Goal: Task Accomplishment & Management: Use online tool/utility

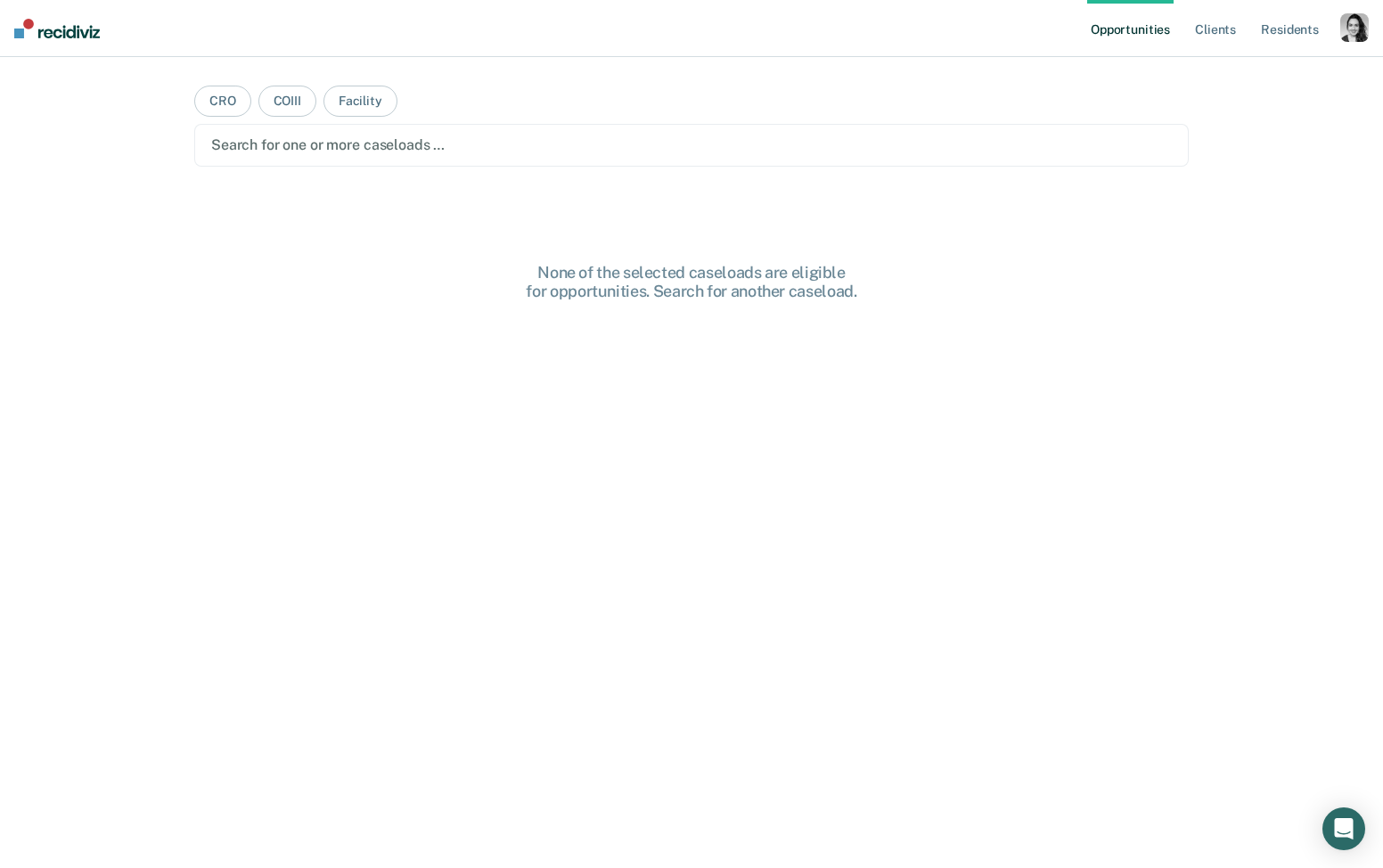
click at [1359, 31] on div "button" at bounding box center [1354, 27] width 29 height 29
click at [1233, 74] on link "Profile" at bounding box center [1283, 72] width 143 height 15
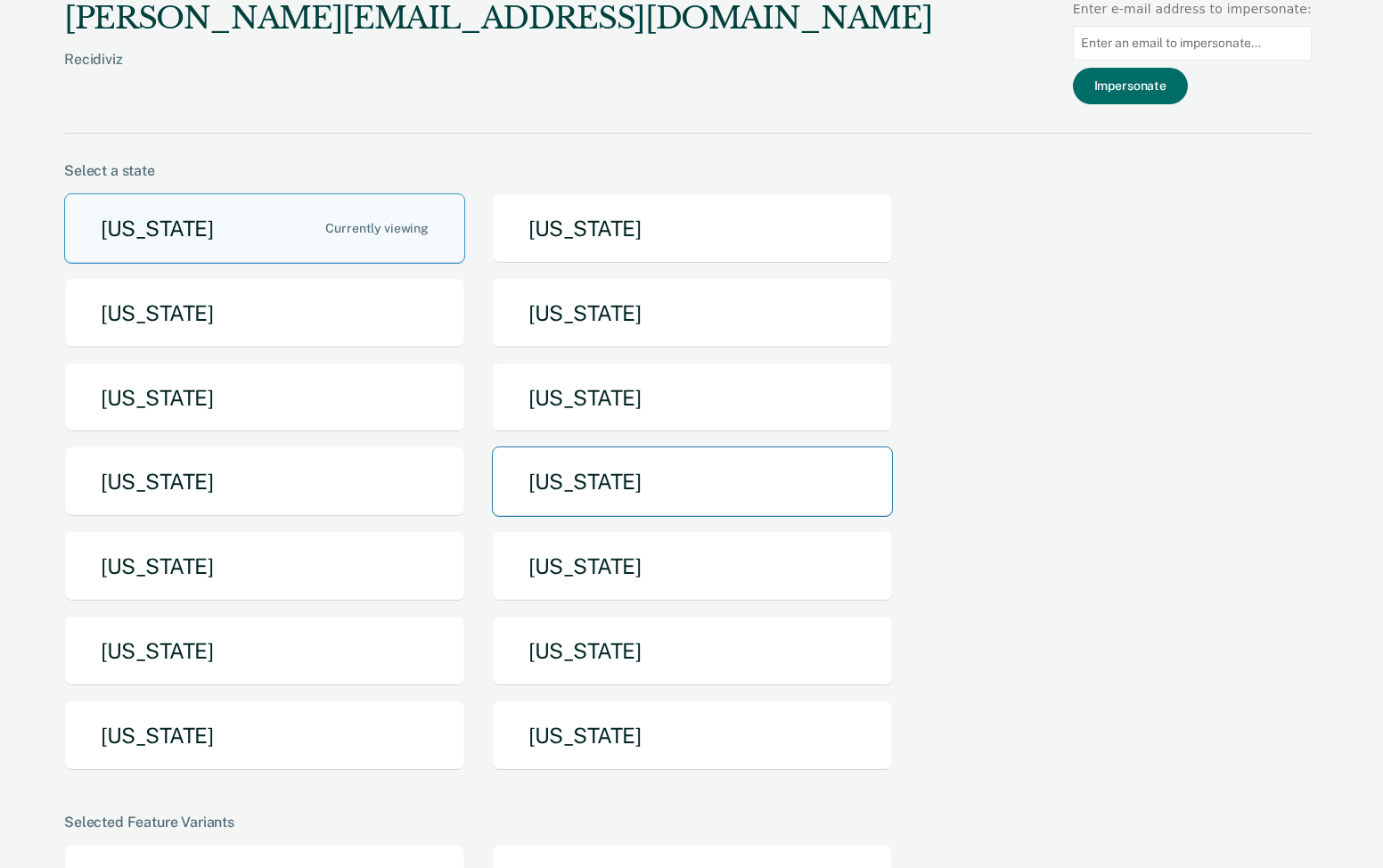
click at [625, 495] on button "[US_STATE]" at bounding box center [692, 481] width 401 height 71
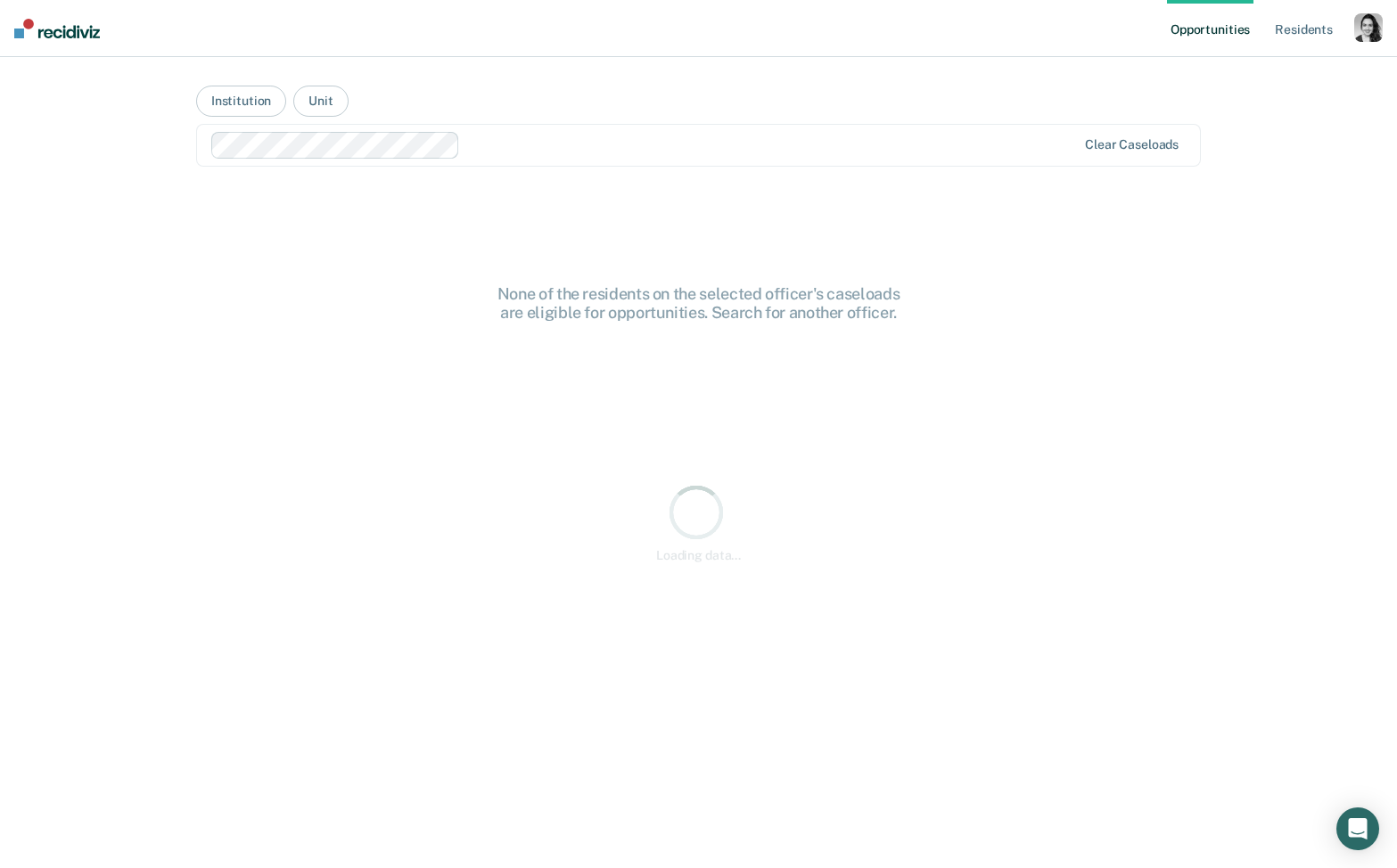
click at [1343, 25] on ul "Opportunities Resident s" at bounding box center [1261, 28] width 187 height 57
click at [1356, 35] on div "button" at bounding box center [1368, 27] width 29 height 29
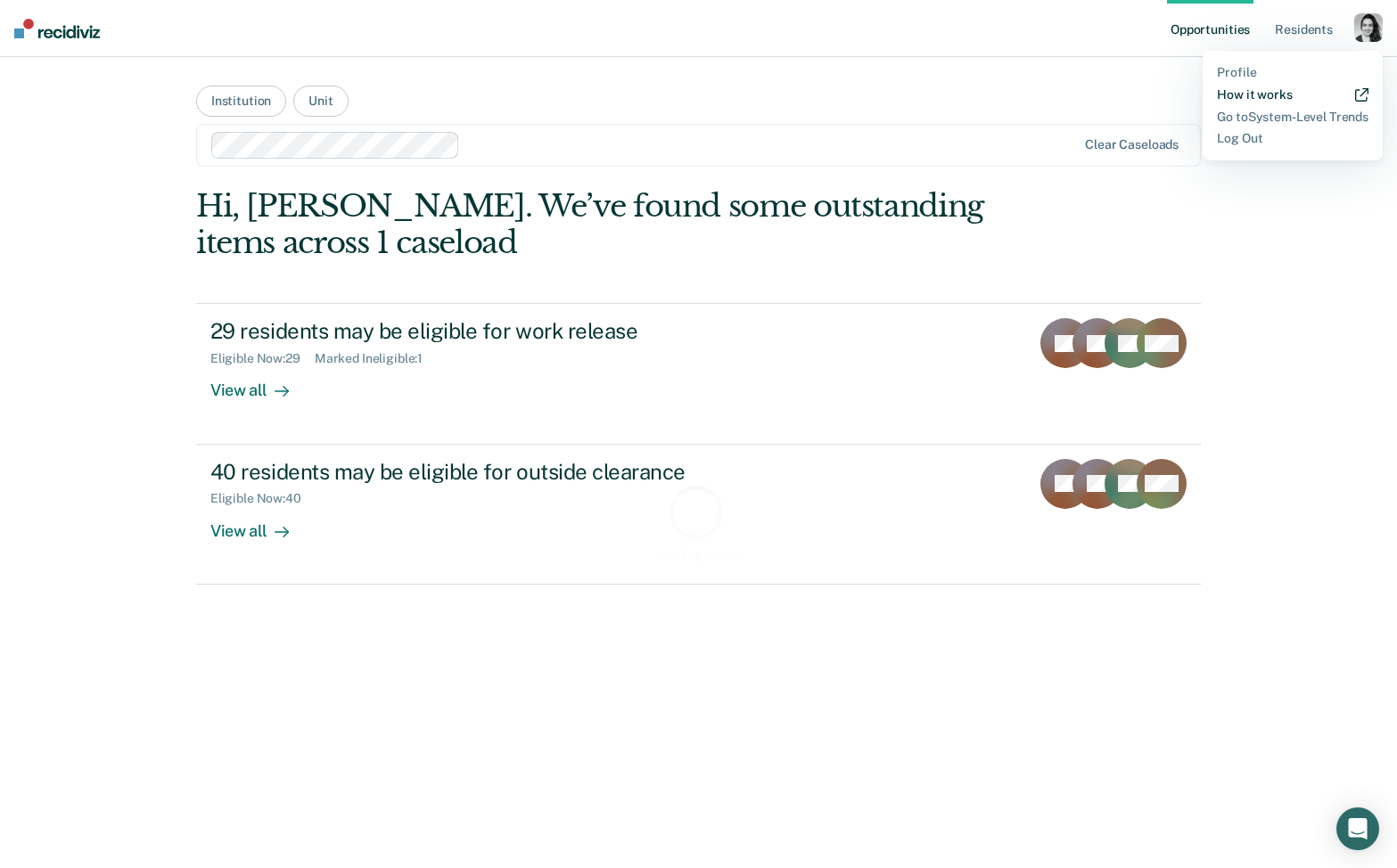
click at [1266, 96] on link "How it works" at bounding box center [1293, 94] width 151 height 15
click at [1250, 94] on link "How it works" at bounding box center [1293, 94] width 151 height 15
click at [1009, 64] on main "Institution Unit Clear caseloads Hi, Nora. We’ve found some outstanding items a…" at bounding box center [698, 440] width 1047 height 769
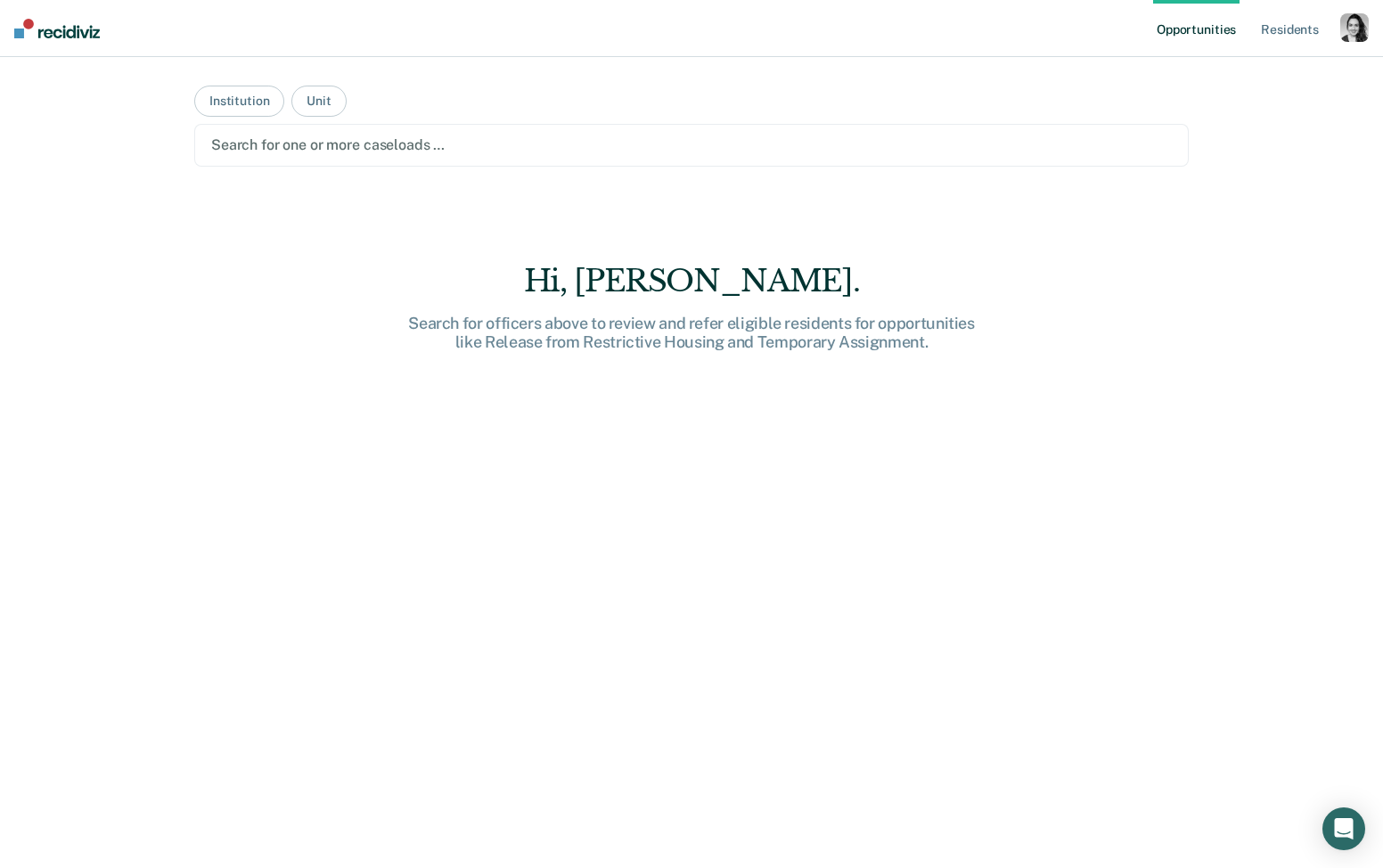
click at [439, 144] on div at bounding box center [691, 144] width 960 height 21
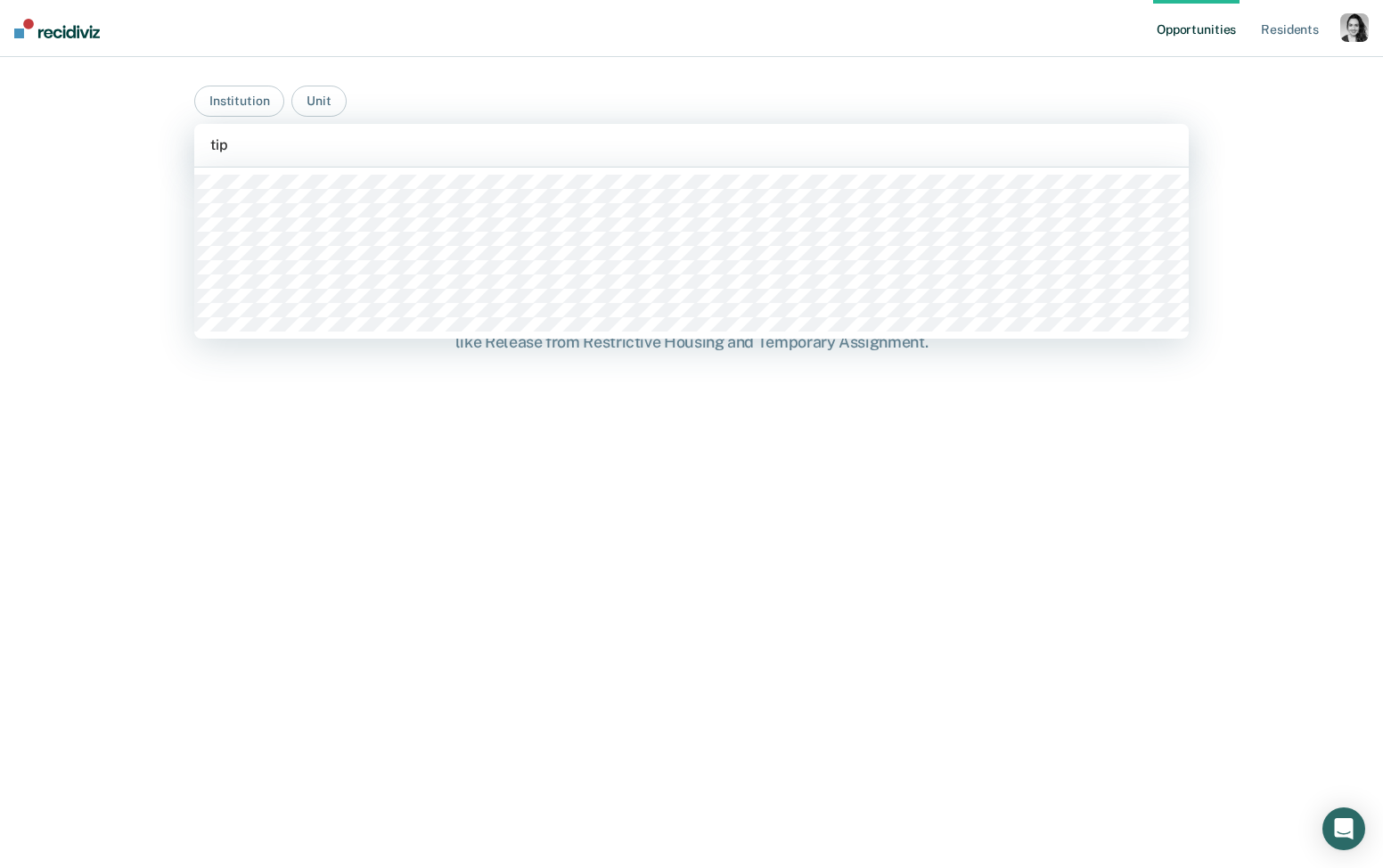
type input "tipt"
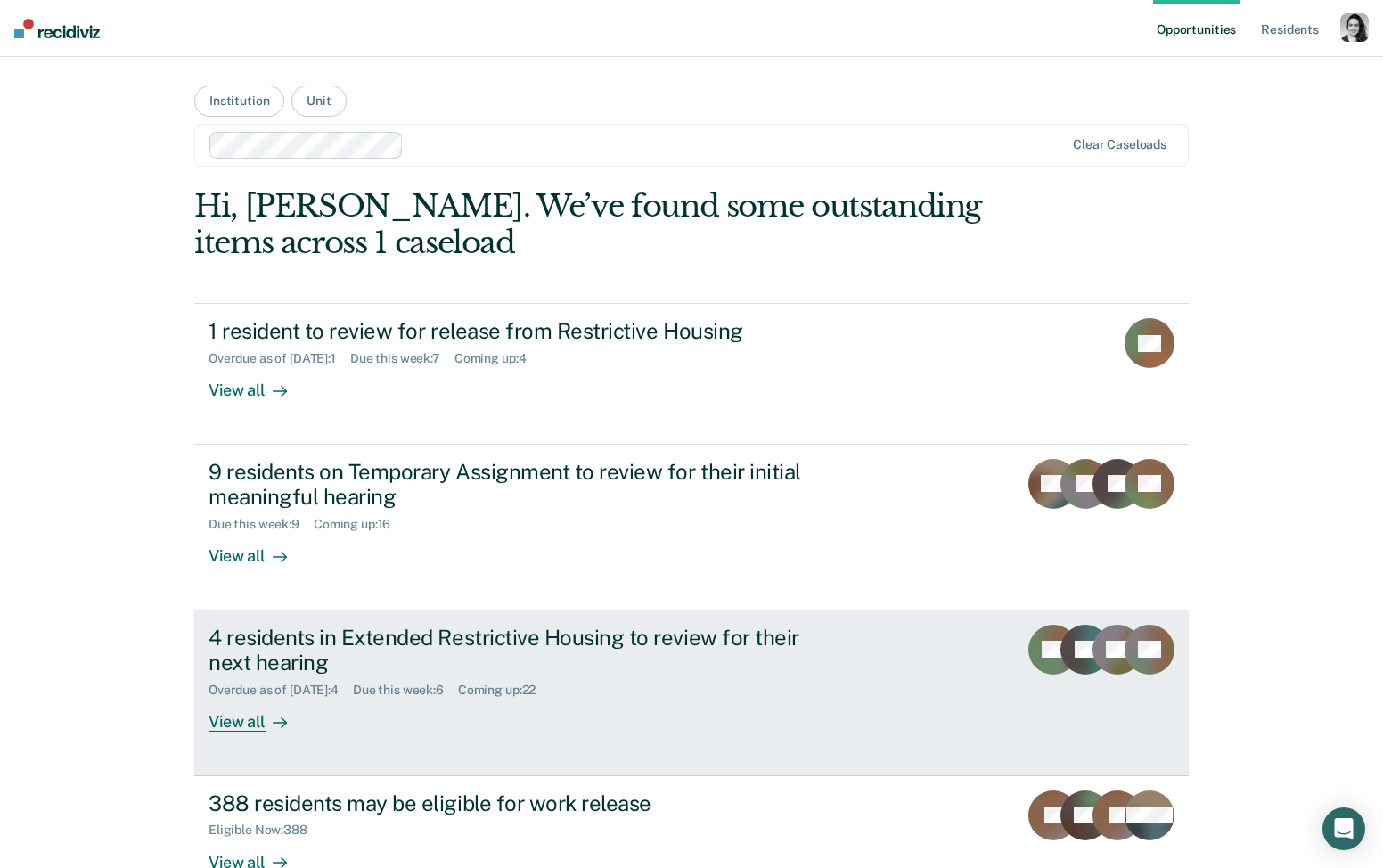
click at [673, 640] on div "4 residents in Extended Restrictive Housing to review for their next hearing" at bounding box center [521, 650] width 625 height 52
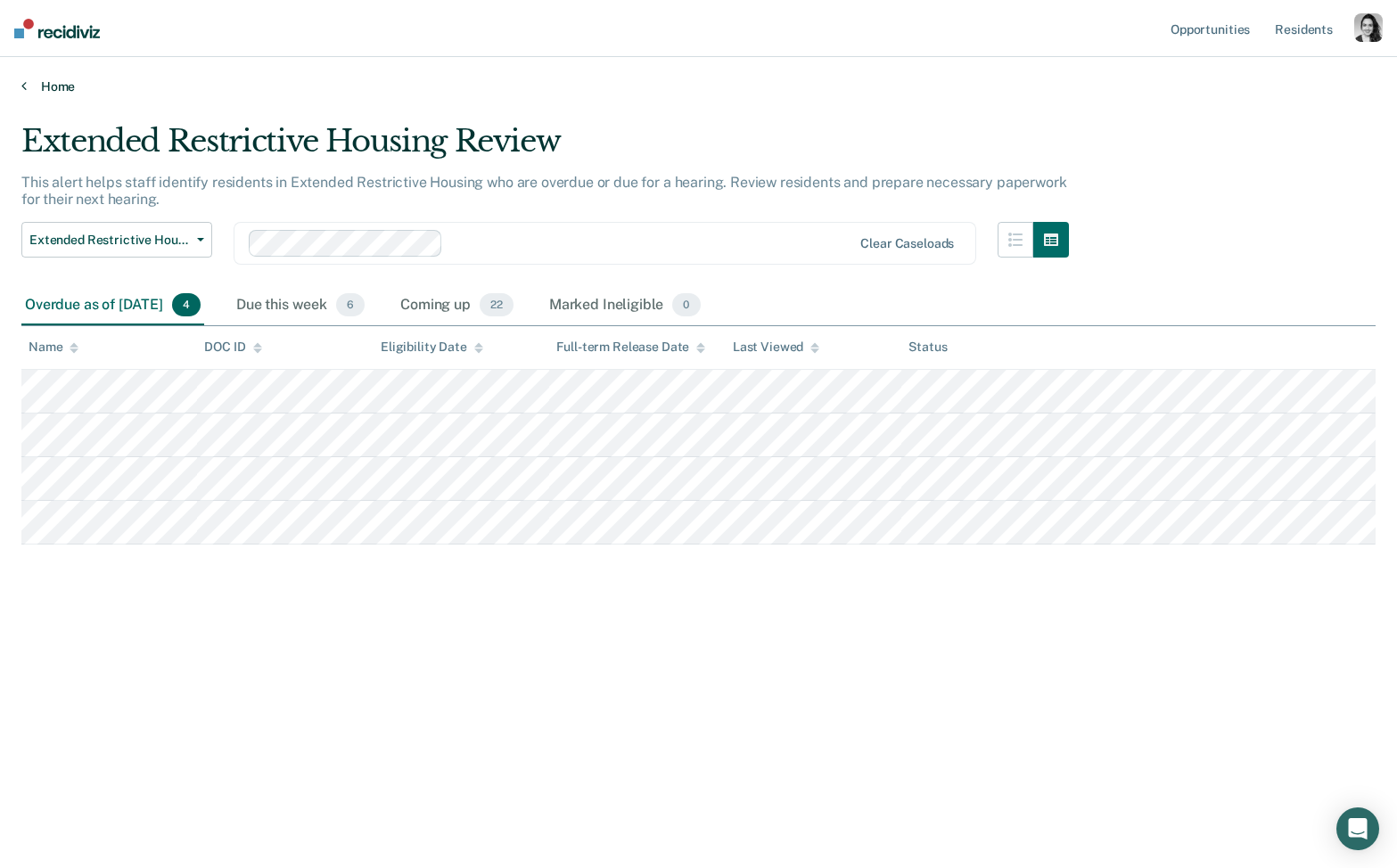
click at [50, 82] on link "Home" at bounding box center [699, 87] width 1354 height 16
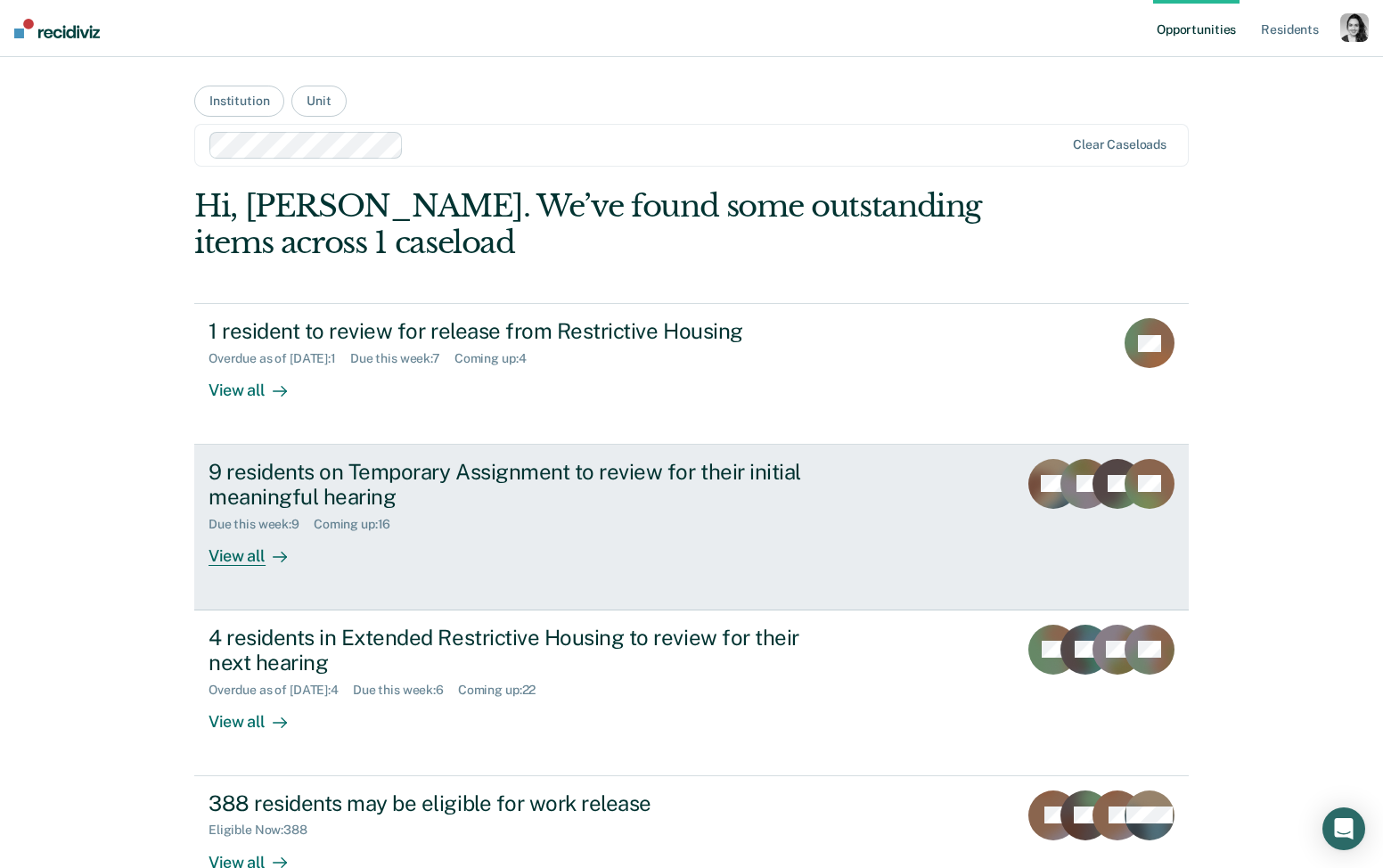
scroll to position [173, 0]
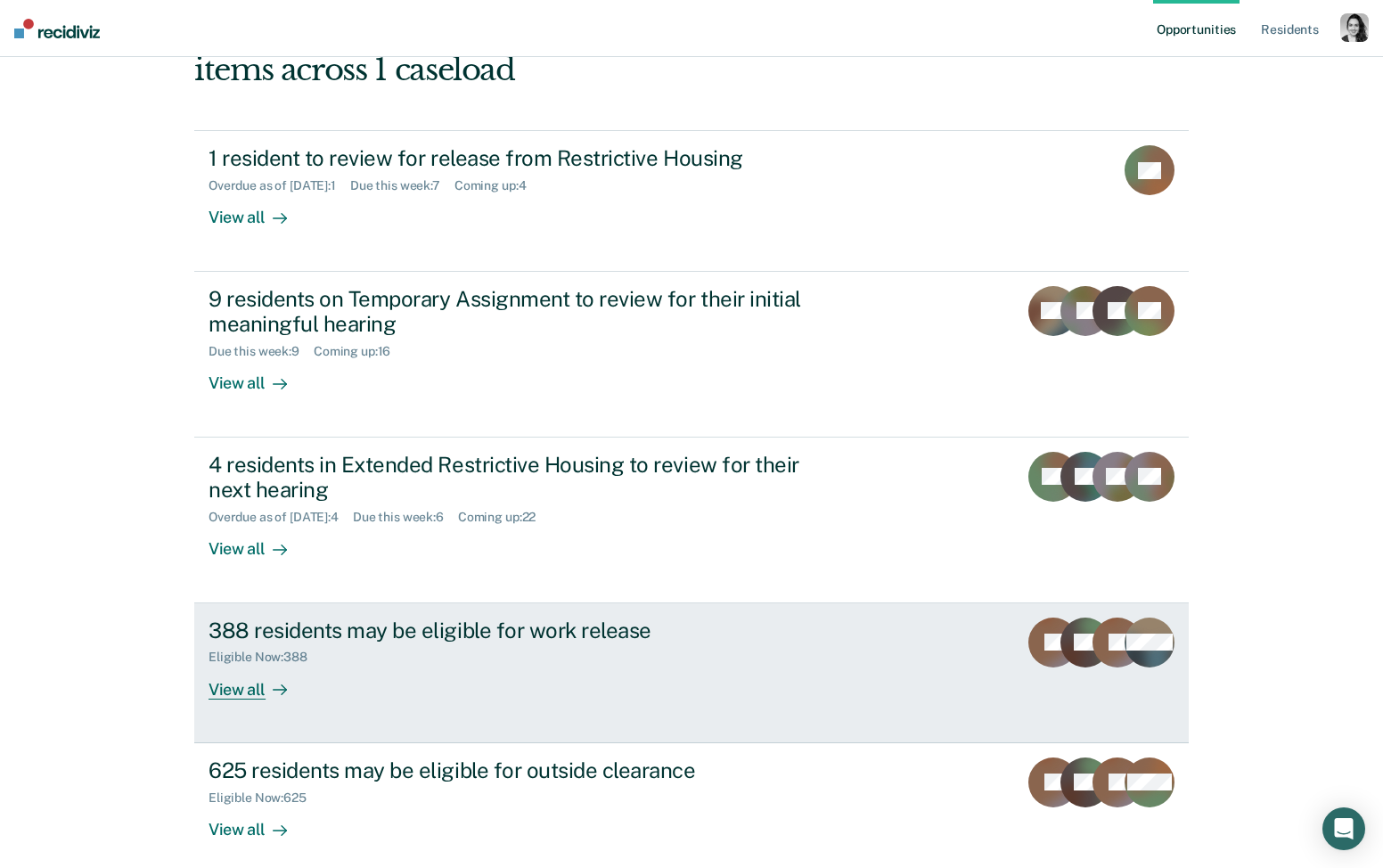
click at [602, 627] on div "388 residents may be eligible for work release" at bounding box center [521, 630] width 625 height 26
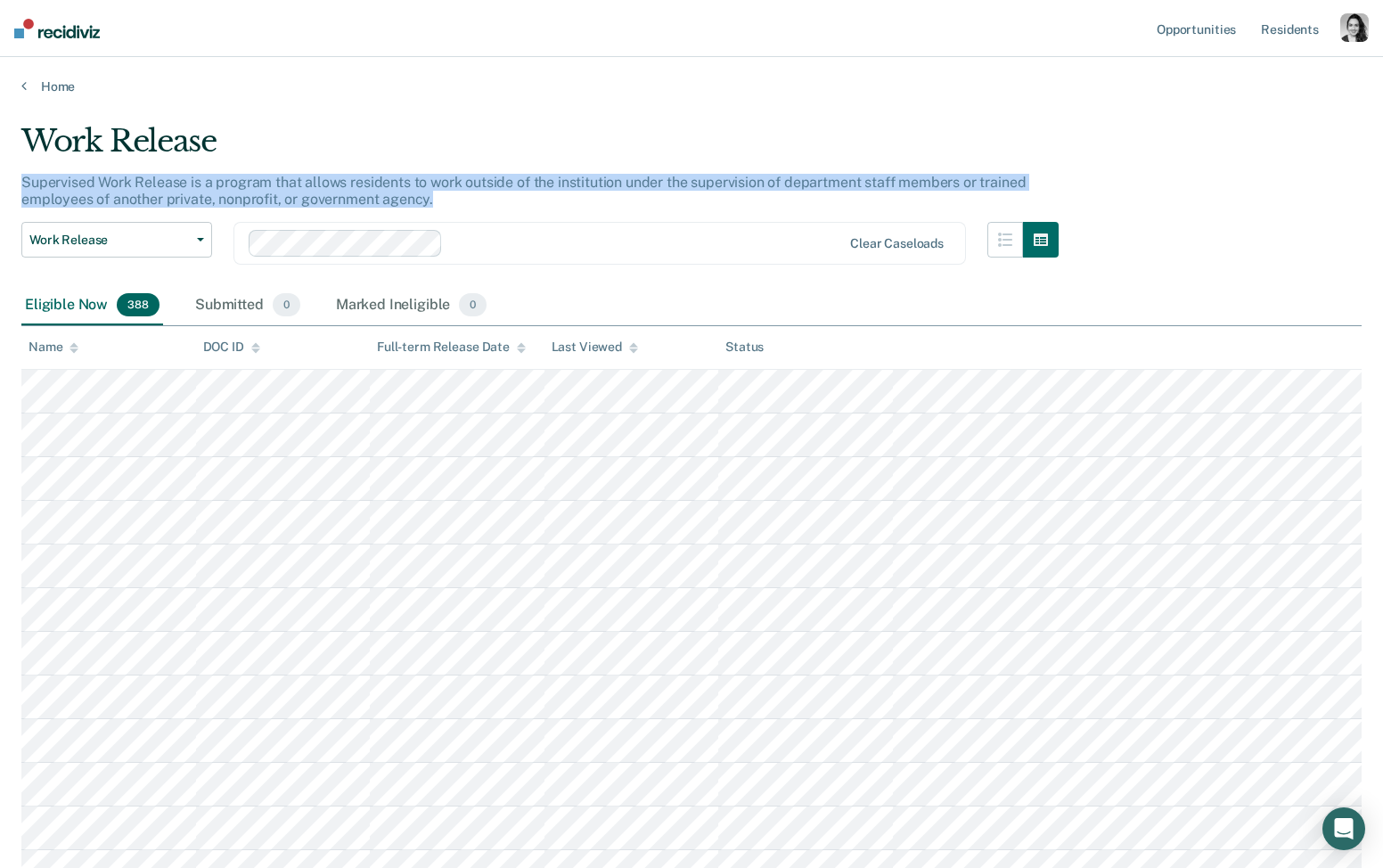
drag, startPoint x: 469, startPoint y: 197, endPoint x: 5, endPoint y: 184, distance: 464.2
copy p "Supervised Work Release is a program that allows residents to work outside of t…"
click at [56, 69] on div "Home" at bounding box center [691, 76] width 1383 height 38
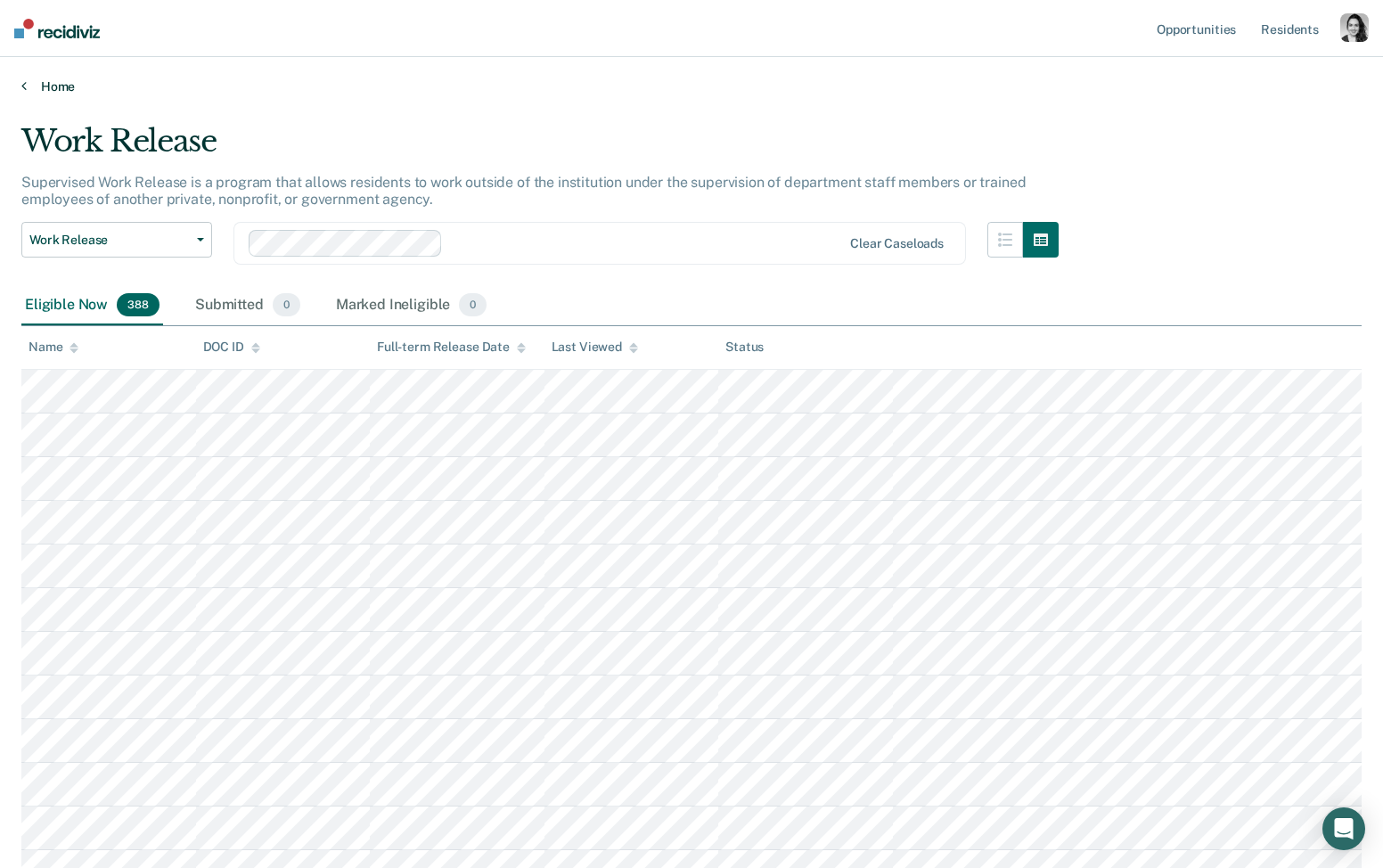
click at [45, 81] on link "Home" at bounding box center [692, 87] width 1340 height 16
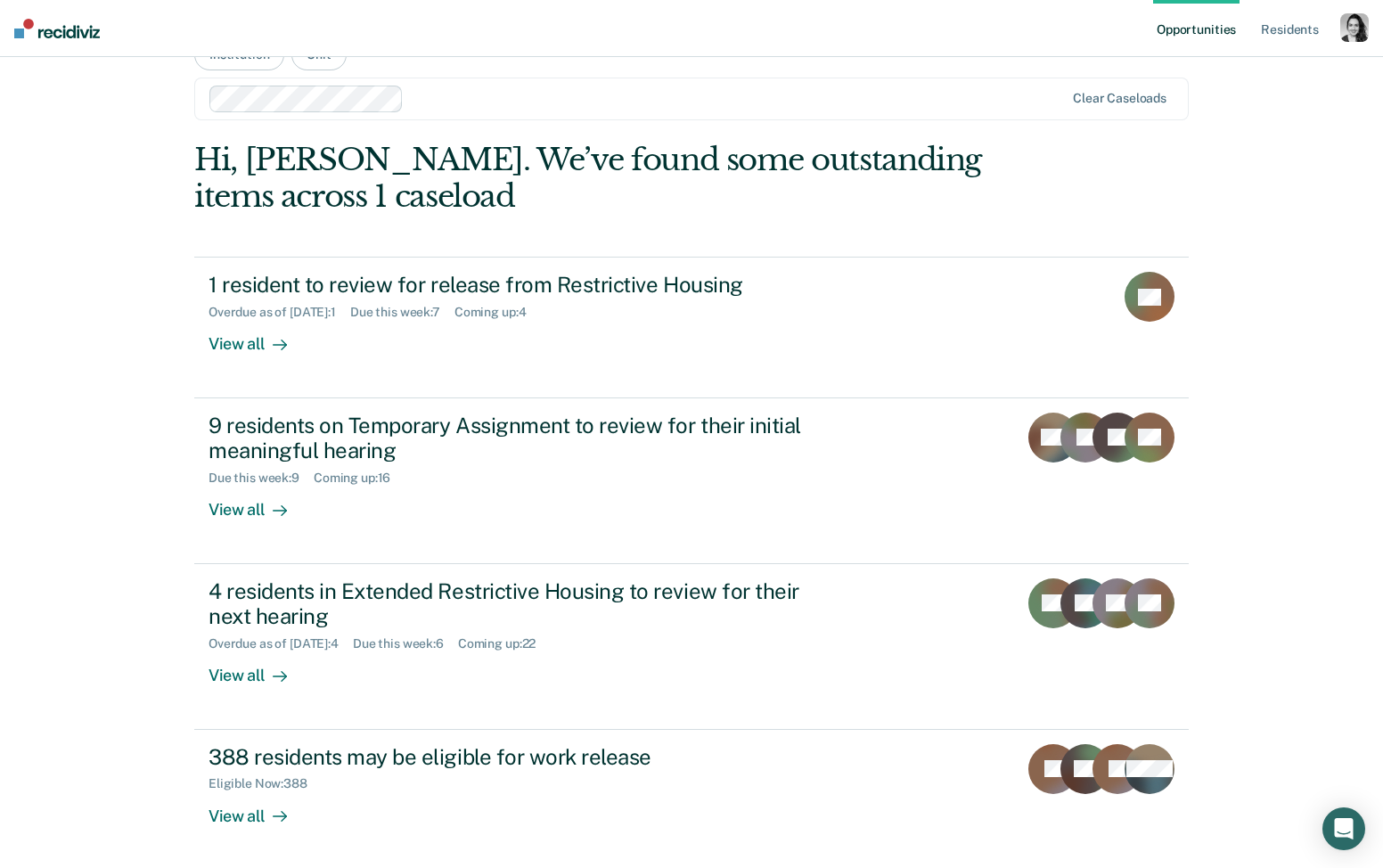
scroll to position [260, 0]
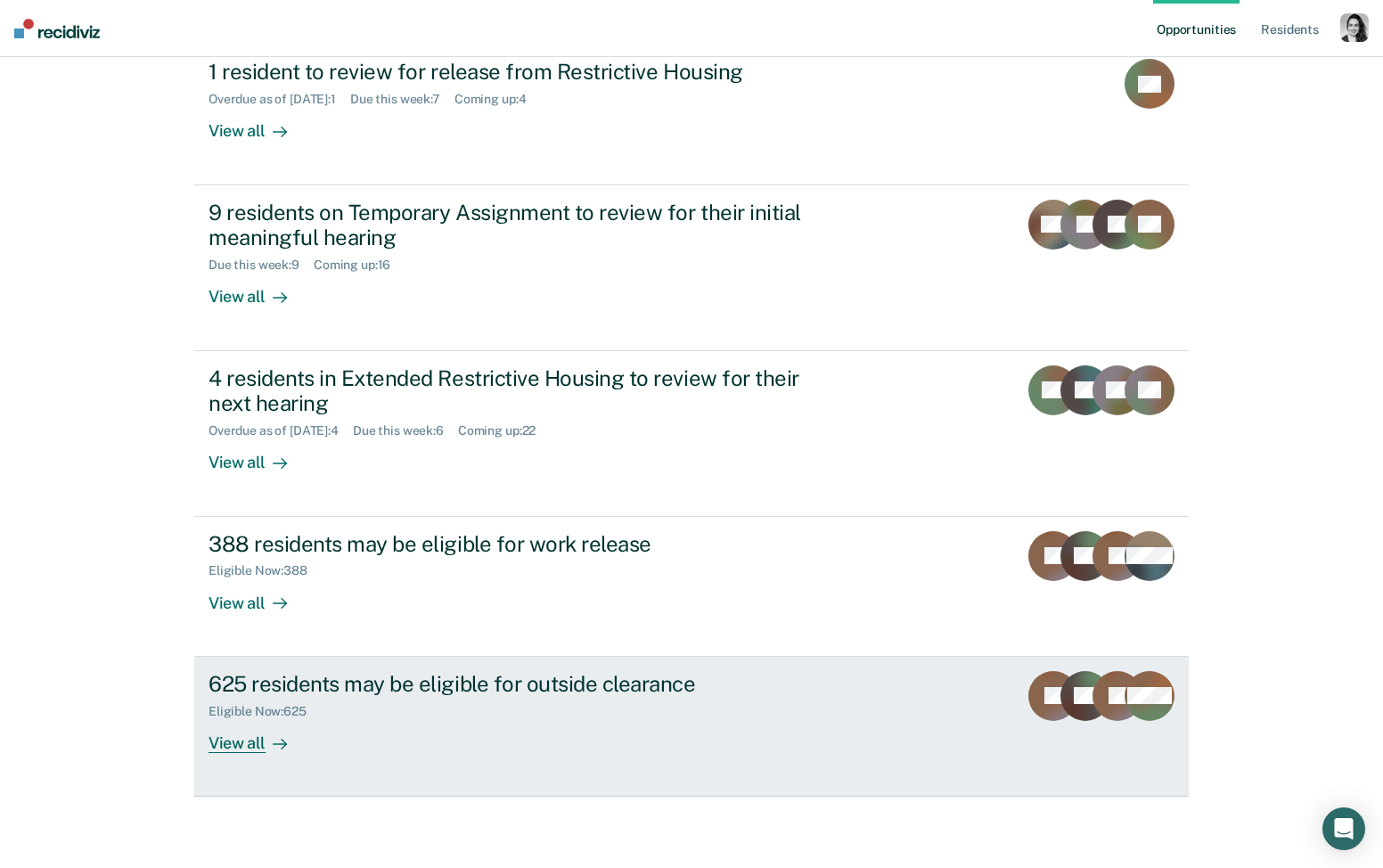
click at [485, 683] on div "625 residents may be eligible for outside clearance" at bounding box center [521, 684] width 625 height 26
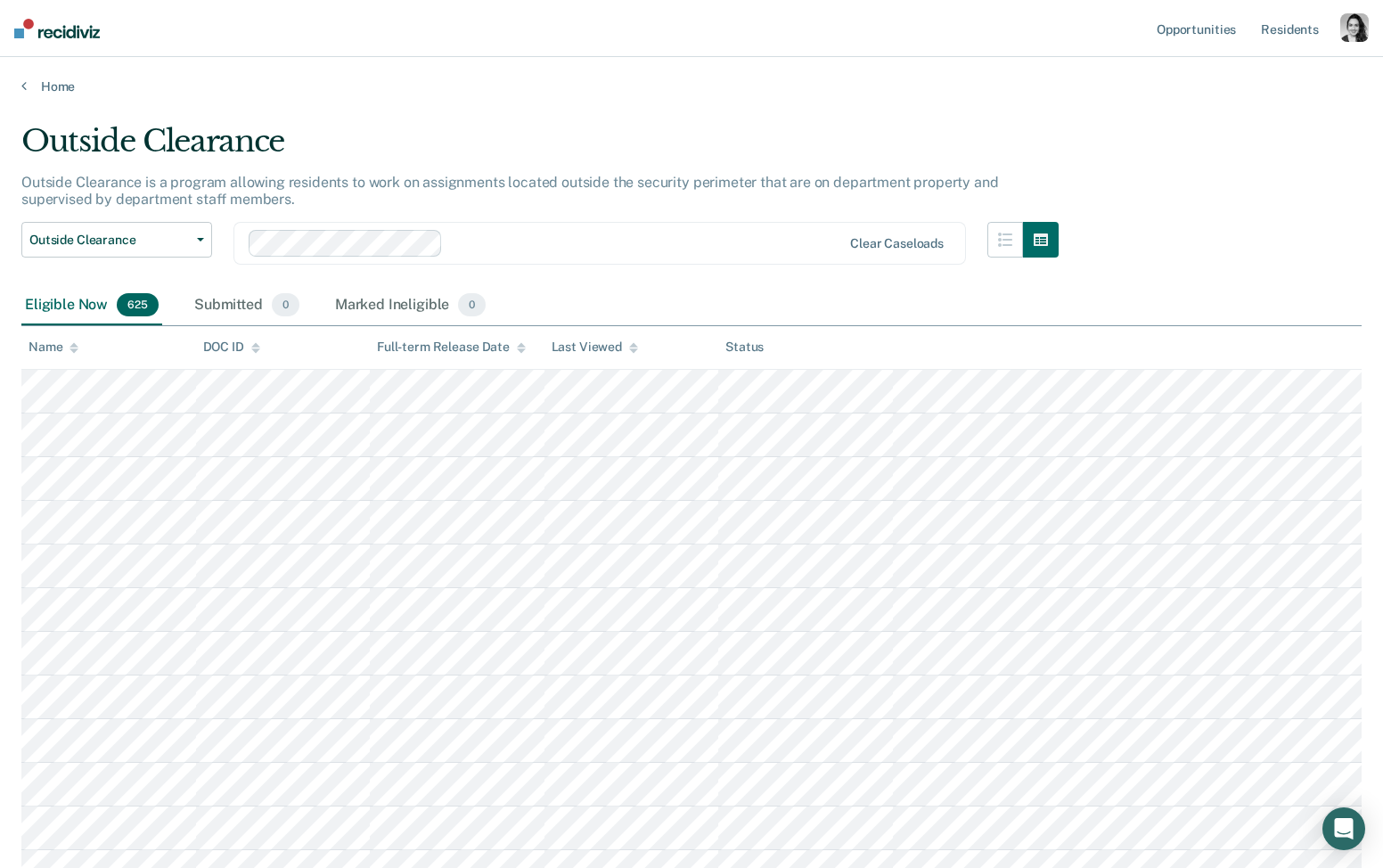
click at [298, 187] on p "Outside Clearance is a program allowing residents to work on assignments locate…" at bounding box center [510, 191] width 977 height 34
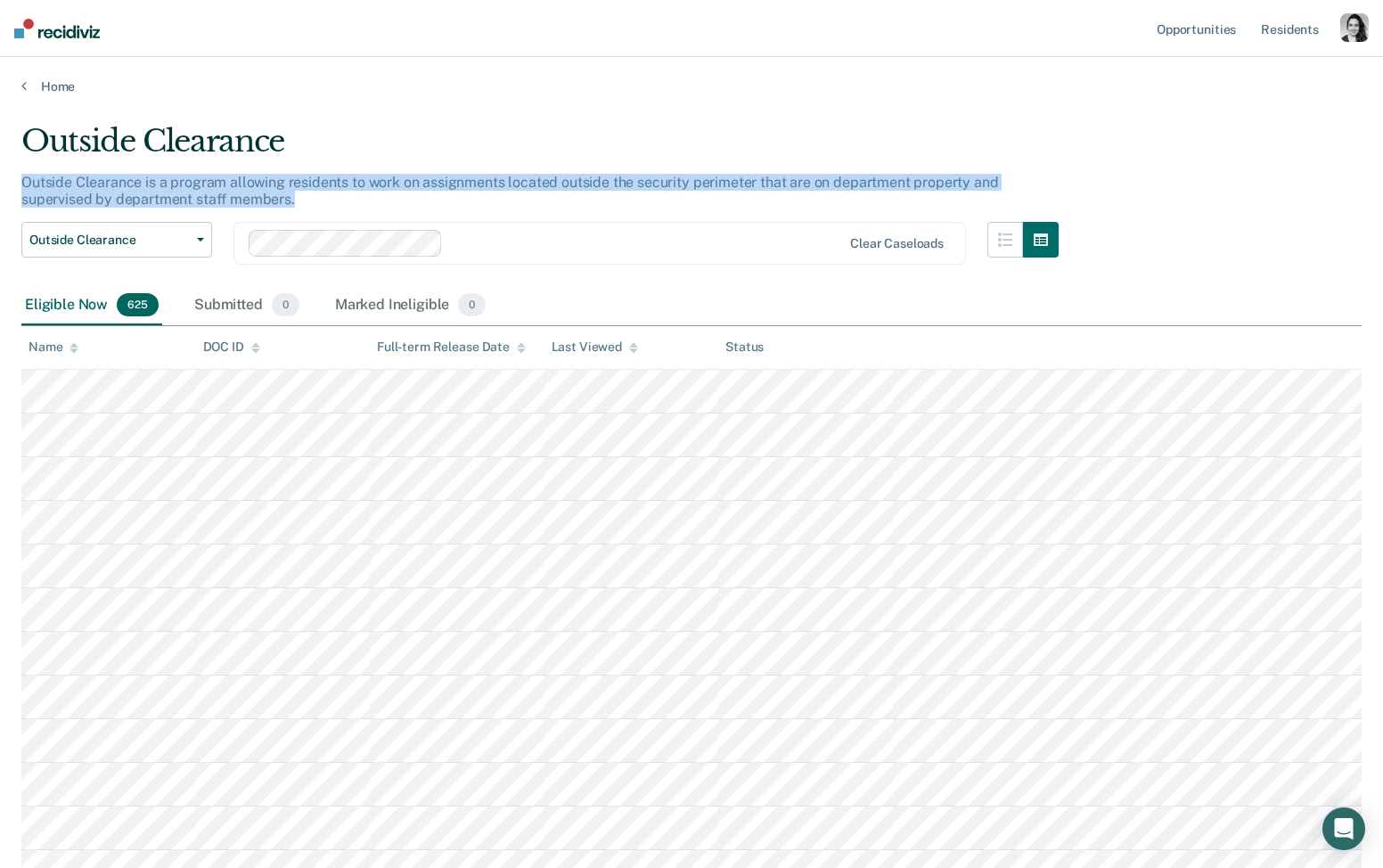
drag, startPoint x: 280, startPoint y: 198, endPoint x: -4, endPoint y: 175, distance: 284.9
click at [0, 175] on html "Looks like you’re using Internet Explorer 11. For faster loading and a better e…" at bounding box center [691, 434] width 1383 height 868
copy p "Outside Clearance is a program allowing residents to work on assignments locate…"
click at [59, 85] on link "Home" at bounding box center [692, 87] width 1340 height 16
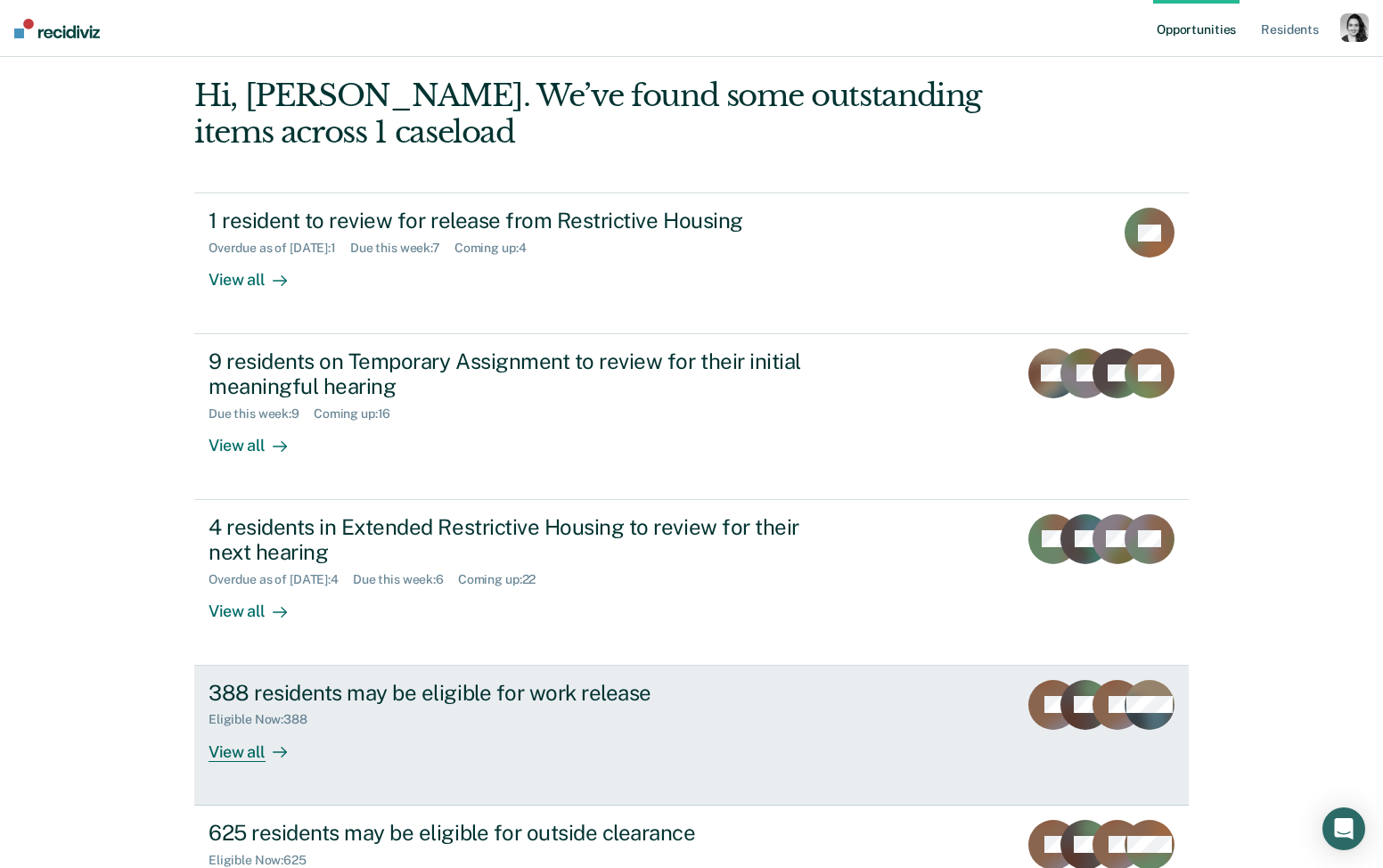
scroll to position [260, 0]
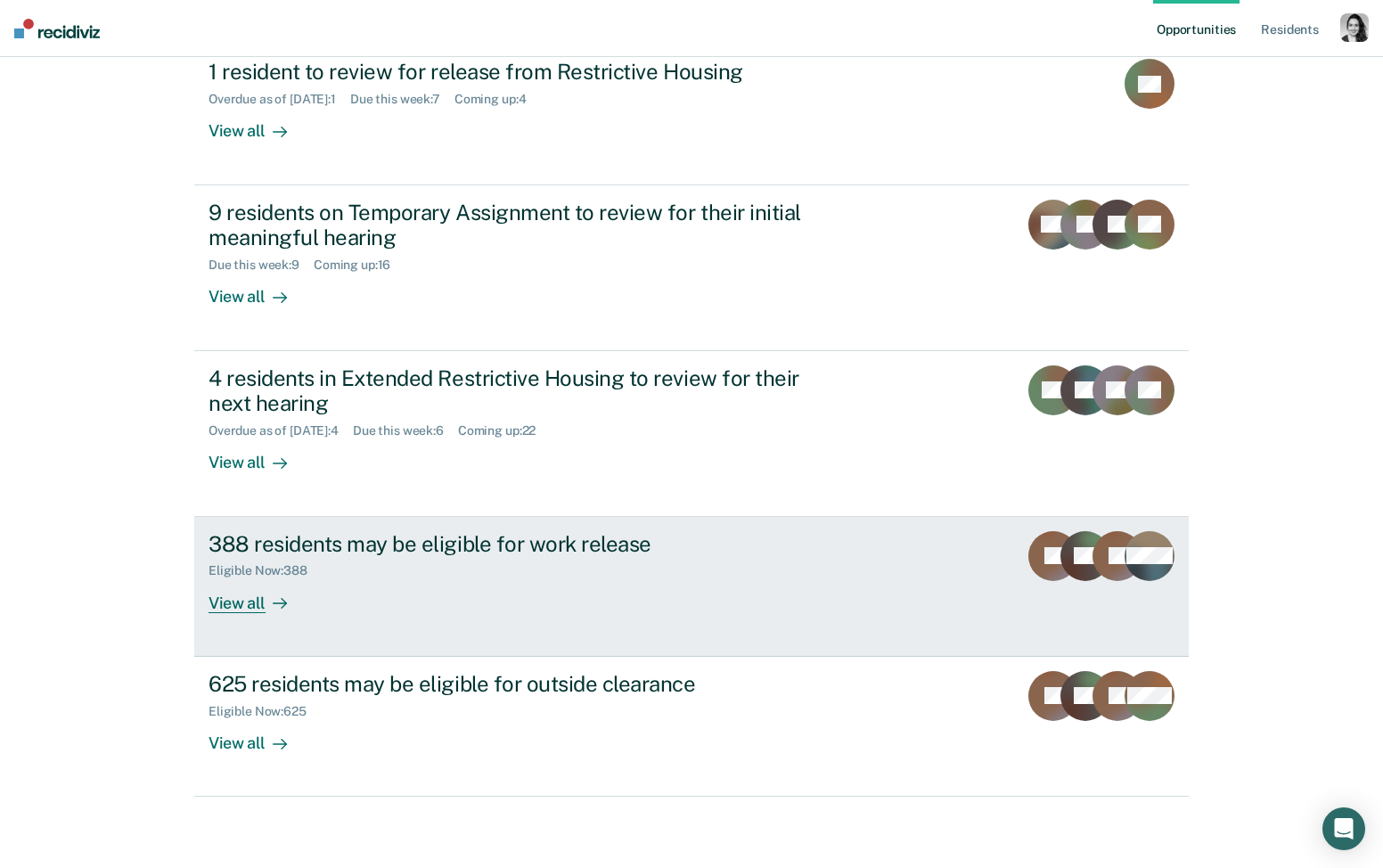
click at [514, 544] on div "388 residents may be eligible for work release" at bounding box center [521, 544] width 625 height 26
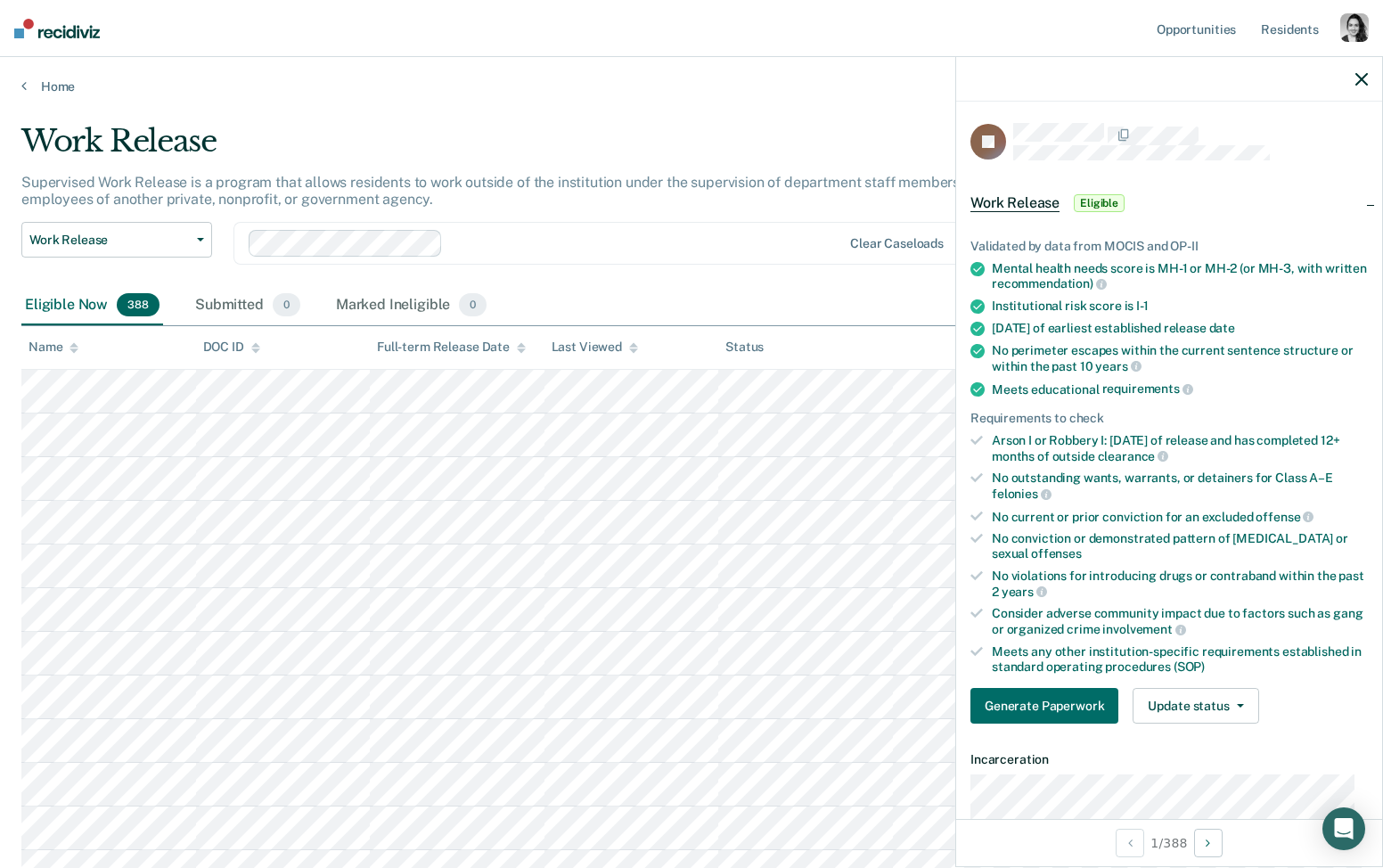
click at [1362, 82] on icon "button" at bounding box center [1362, 80] width 13 height 13
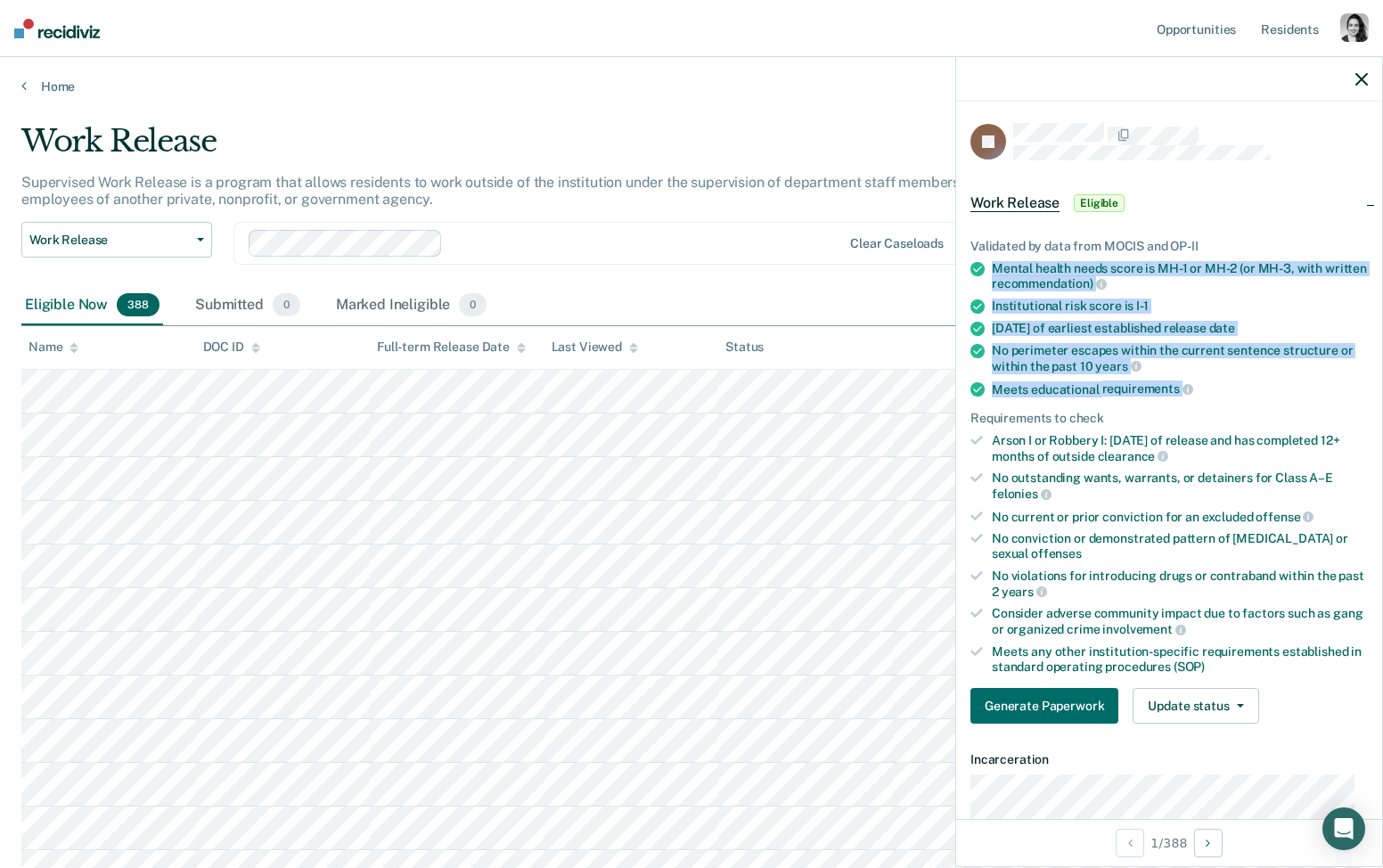
drag, startPoint x: 1208, startPoint y: 385, endPoint x: 986, endPoint y: 265, distance: 252.4
click at [986, 265] on ul "Validated by data from MOCIS and OP-II Mental health needs score is MH-1 or MH-…" at bounding box center [1169, 456] width 398 height 435
click at [1254, 198] on div "Work Release Eligible" at bounding box center [1169, 203] width 427 height 57
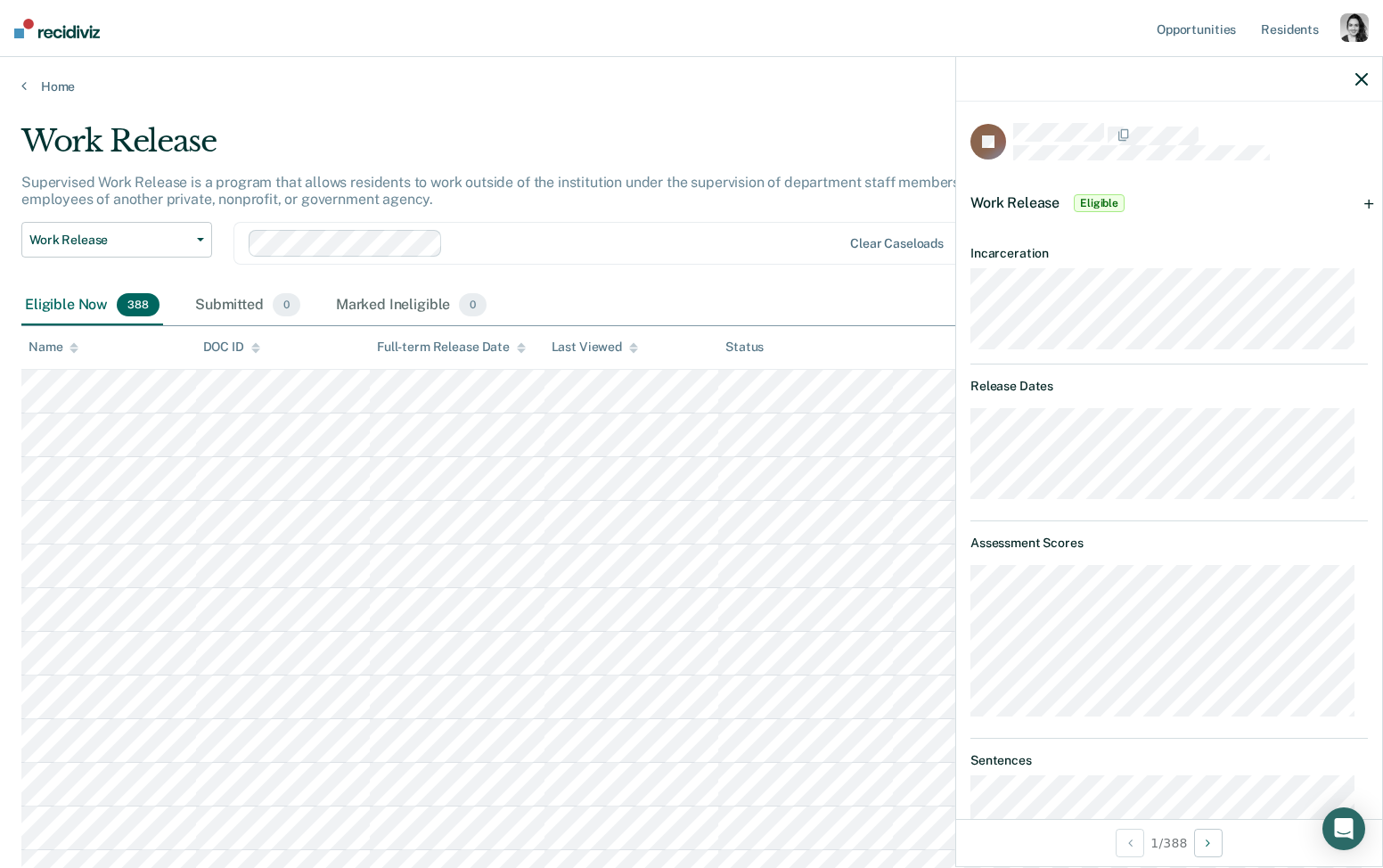
click at [1118, 200] on span "Eligible" at bounding box center [1099, 203] width 51 height 18
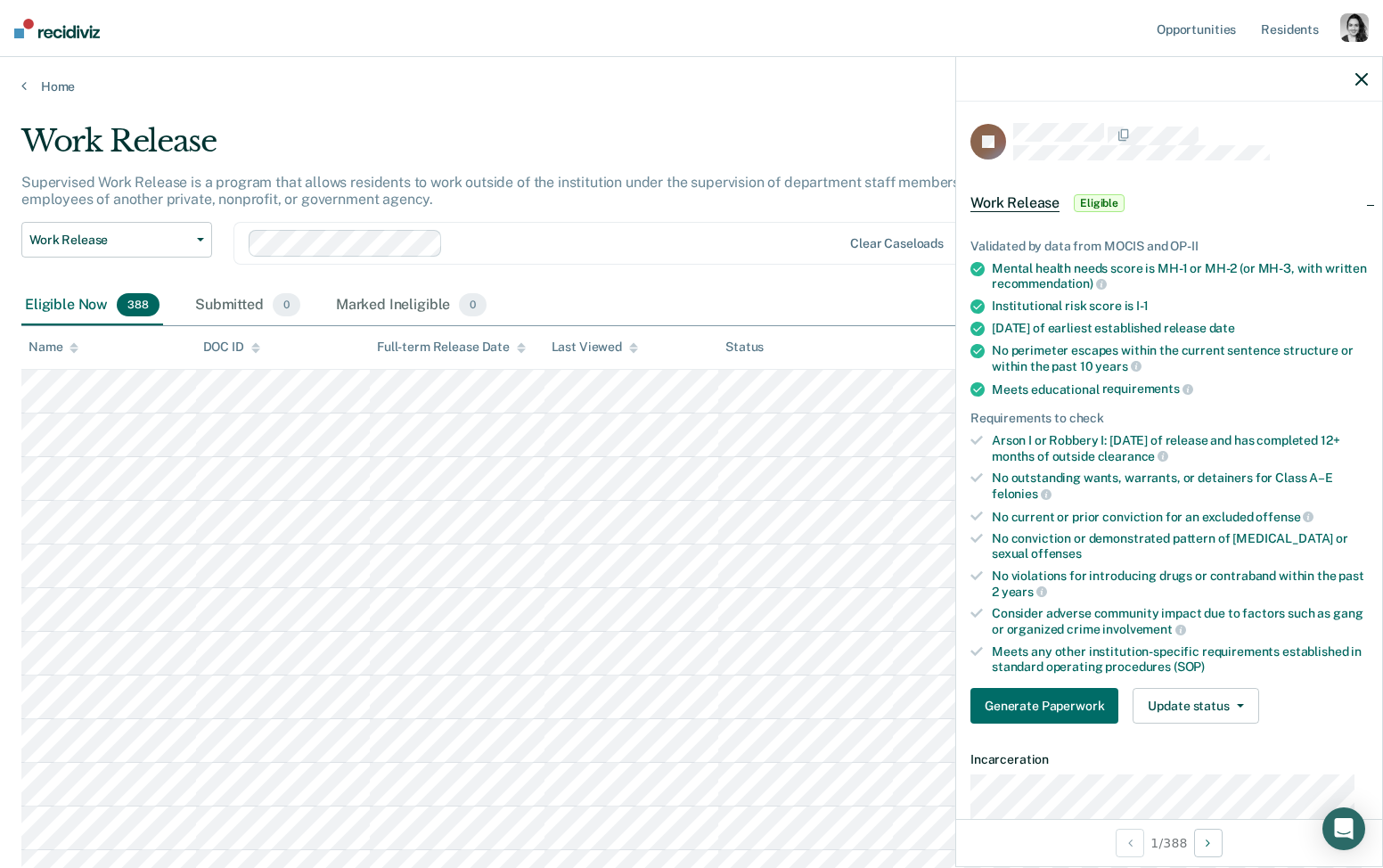
drag, startPoint x: 1314, startPoint y: 150, endPoint x: 1363, endPoint y: 150, distance: 49.0
click at [1314, 149] on div at bounding box center [1190, 142] width 355 height 38
click at [45, 80] on link "Home" at bounding box center [692, 87] width 1340 height 16
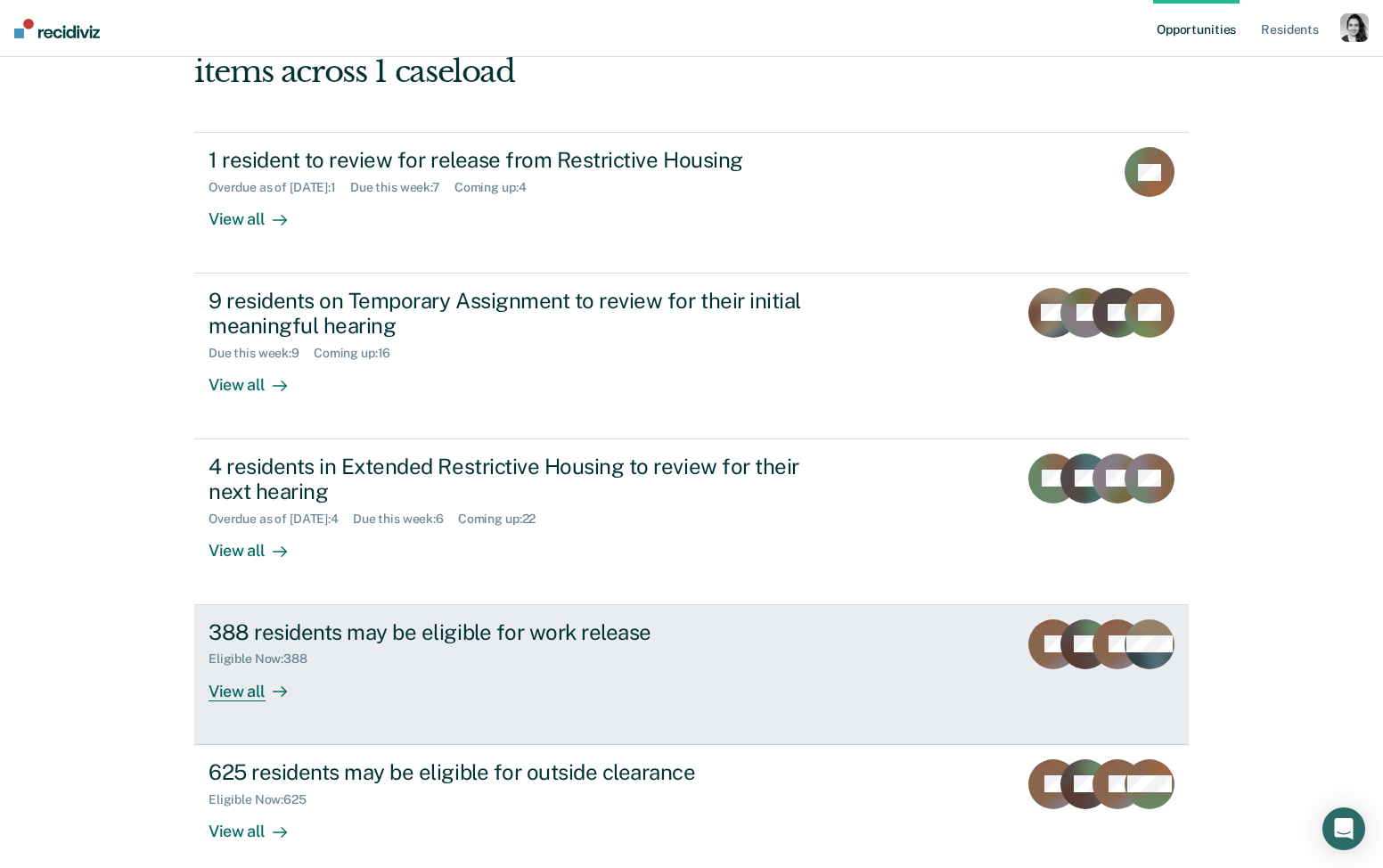
scroll to position [183, 0]
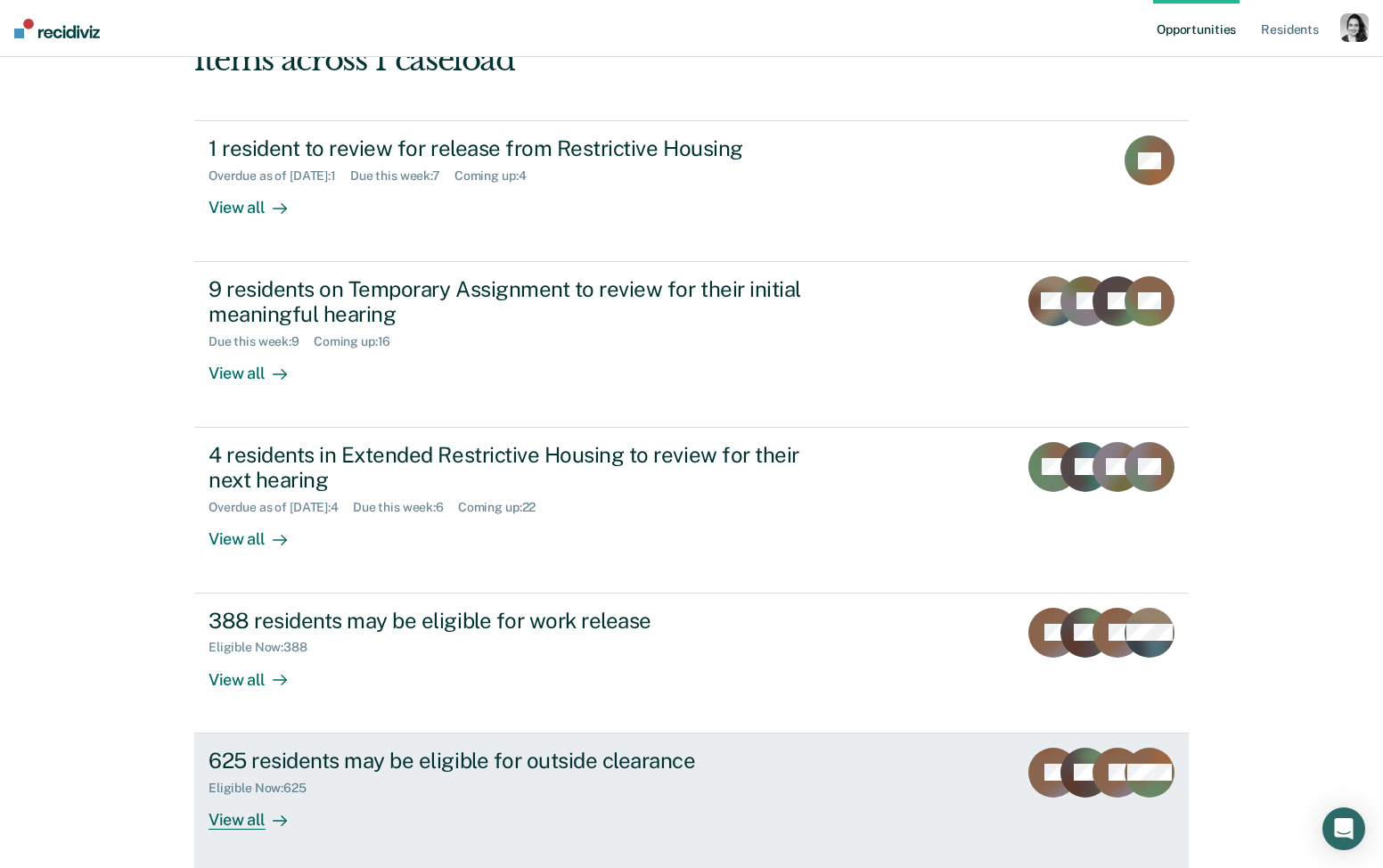
click at [540, 751] on div "625 residents may be eligible for outside clearance" at bounding box center [521, 761] width 625 height 26
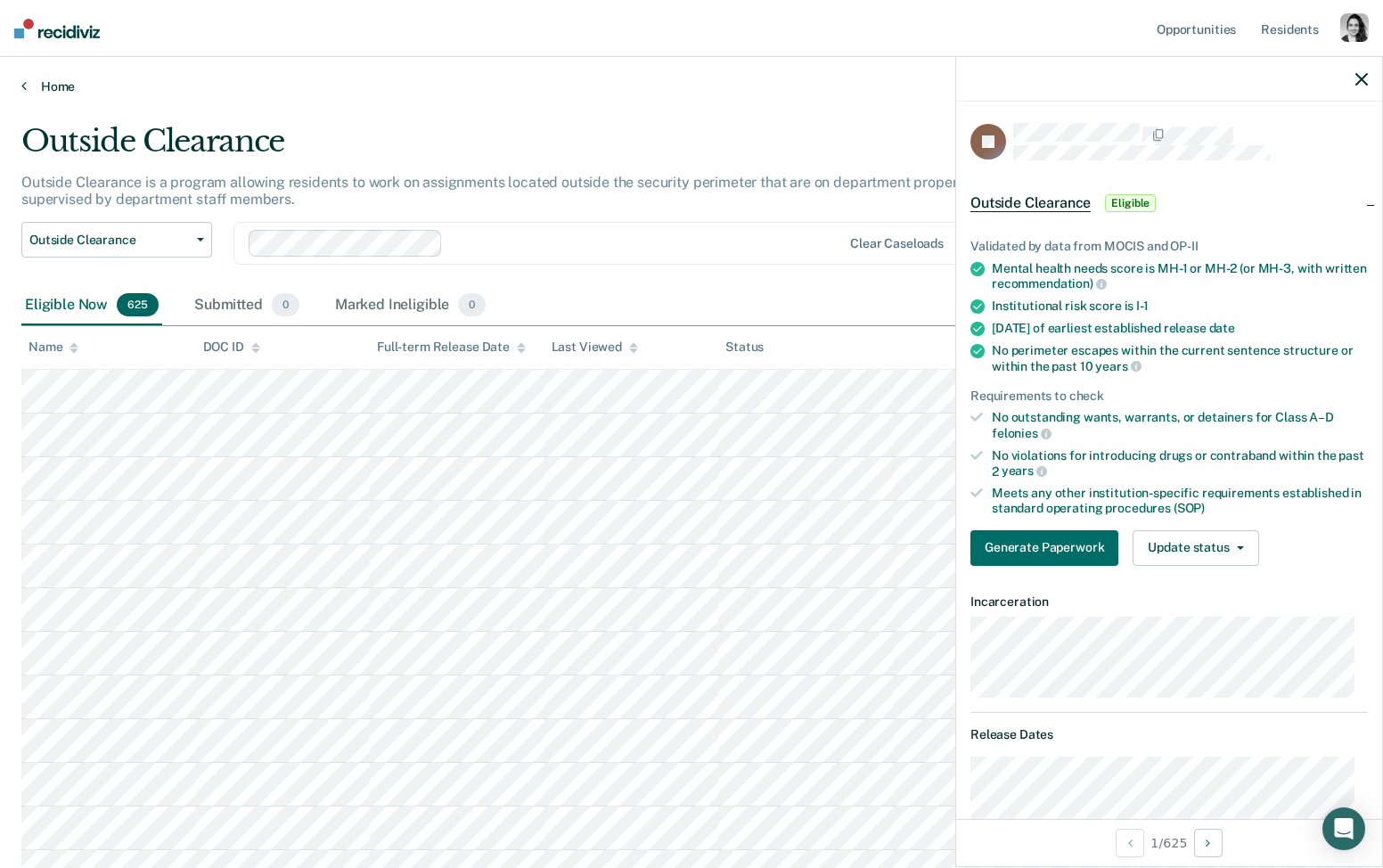
click at [67, 83] on link "Home" at bounding box center [692, 87] width 1340 height 16
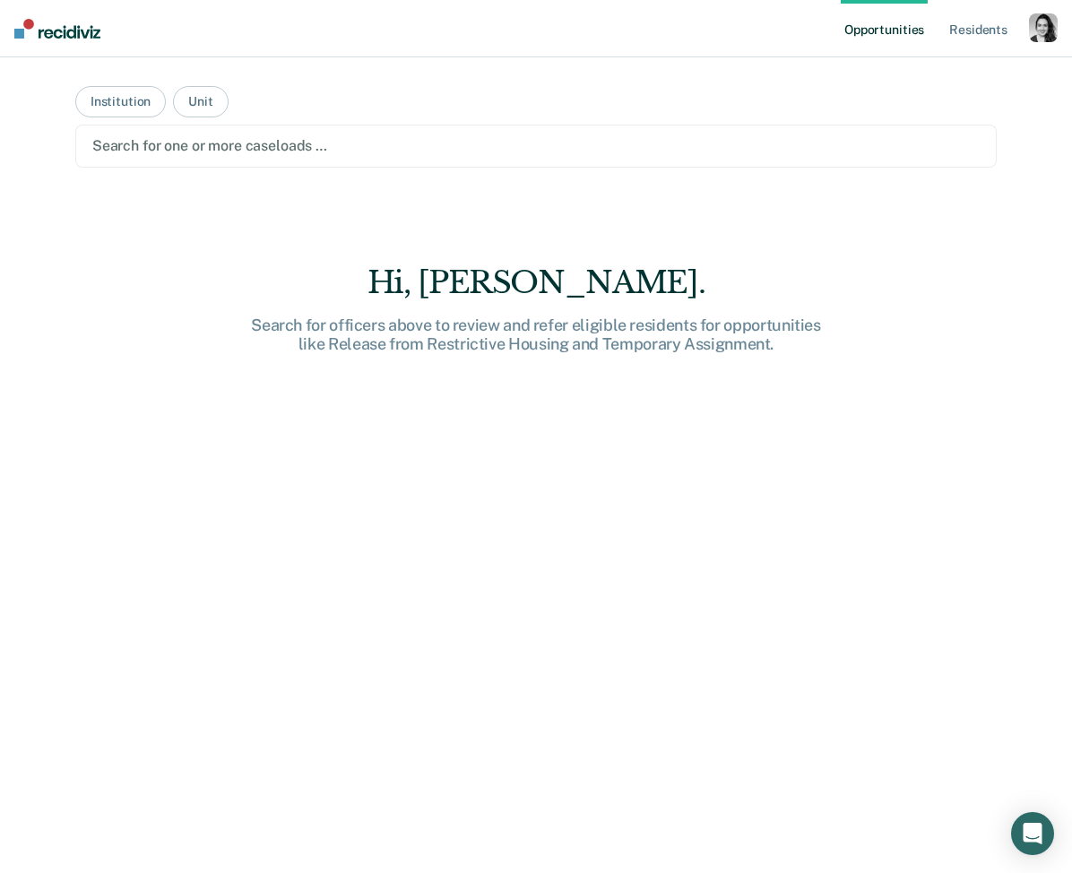
click at [408, 147] on div at bounding box center [536, 145] width 888 height 21
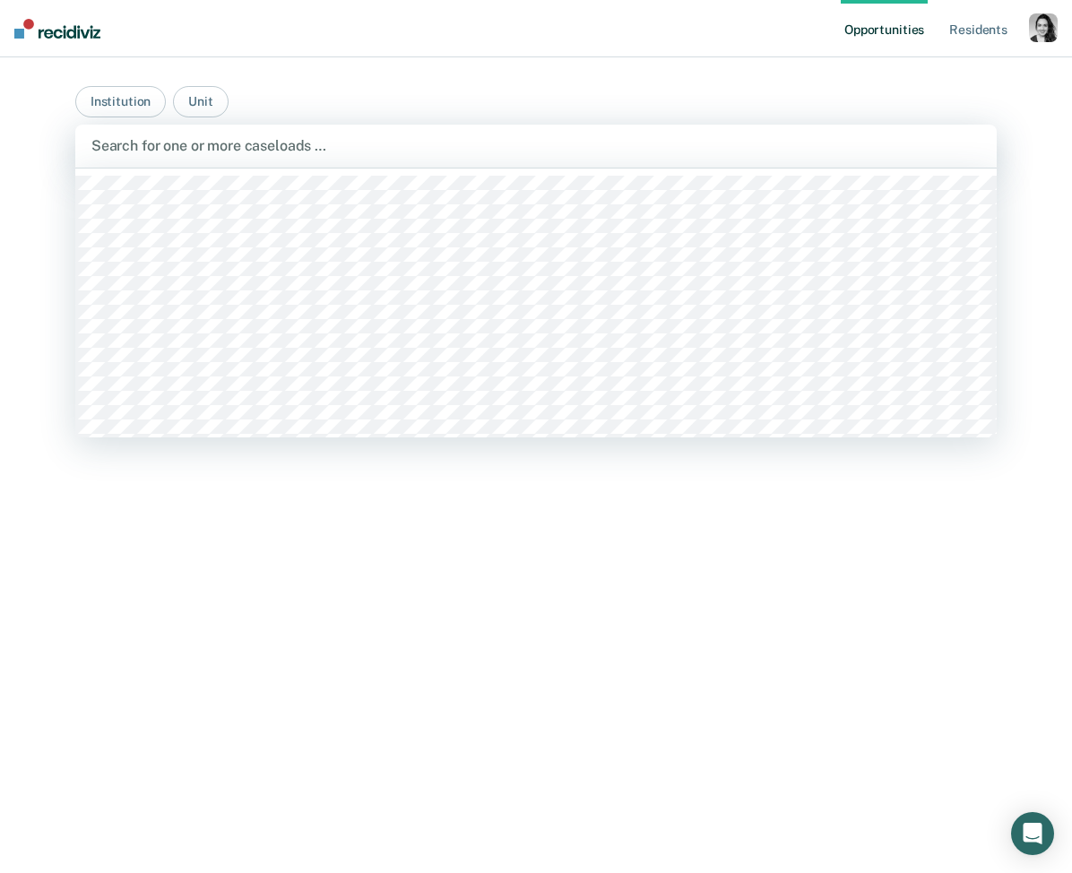
click at [177, 143] on div at bounding box center [535, 145] width 889 height 21
type input "algoa"
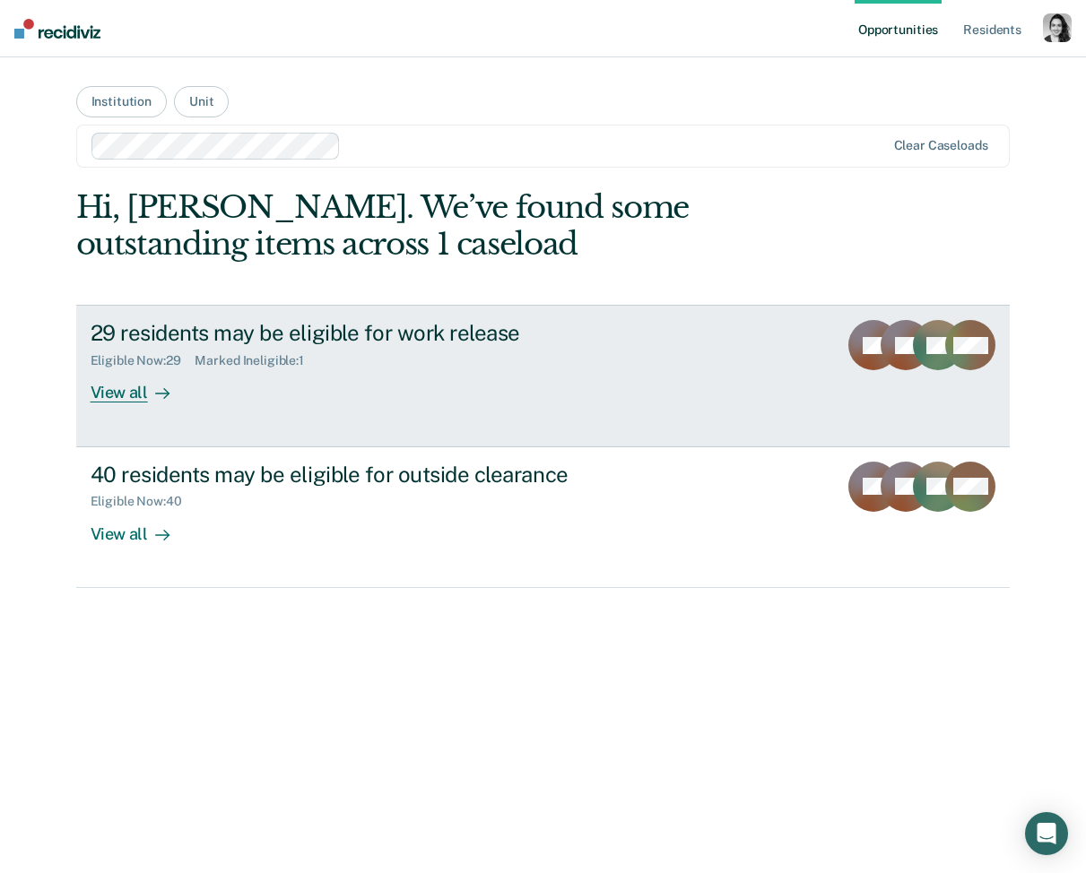
click at [419, 332] on div "29 residents may be eligible for work release" at bounding box center [405, 333] width 629 height 26
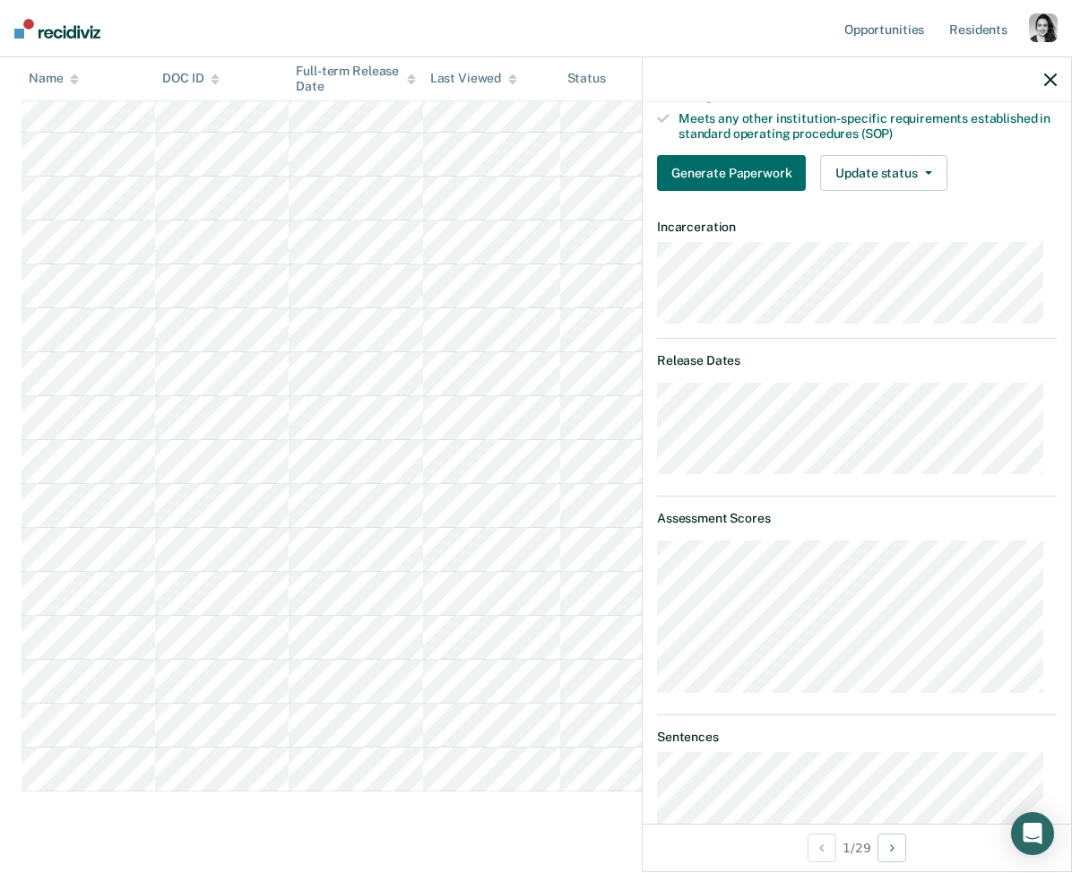
scroll to position [549, 0]
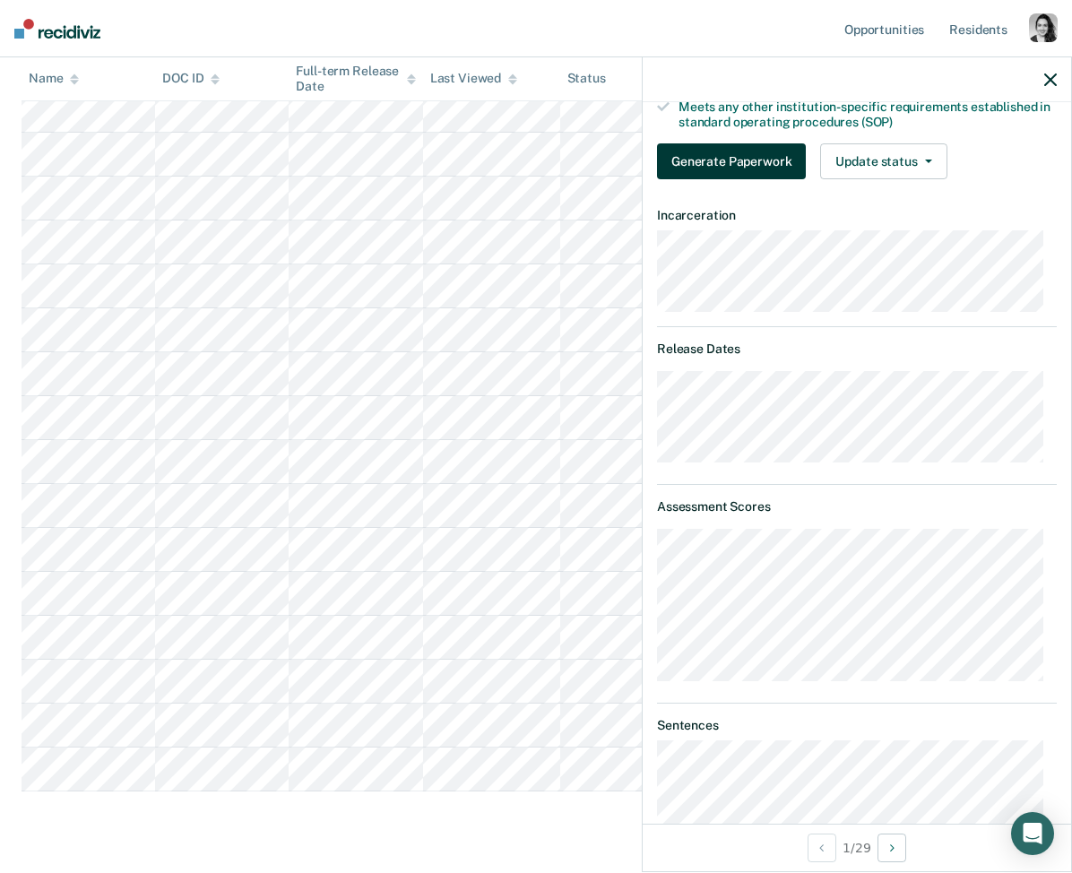
click at [758, 166] on button "Generate Paperwork" at bounding box center [731, 161] width 149 height 36
click at [723, 149] on button "Generate Paperwork" at bounding box center [731, 161] width 149 height 36
click at [891, 154] on button "Update status" at bounding box center [883, 161] width 126 height 36
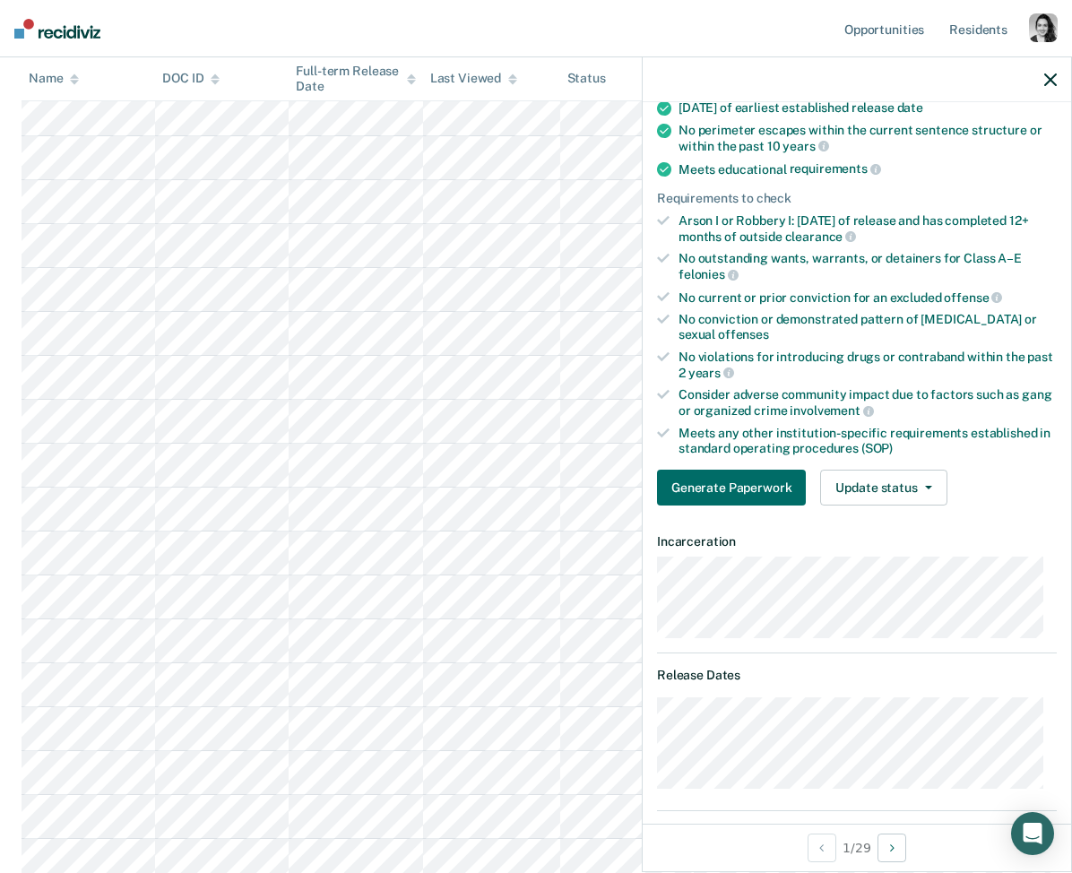
scroll to position [482, 0]
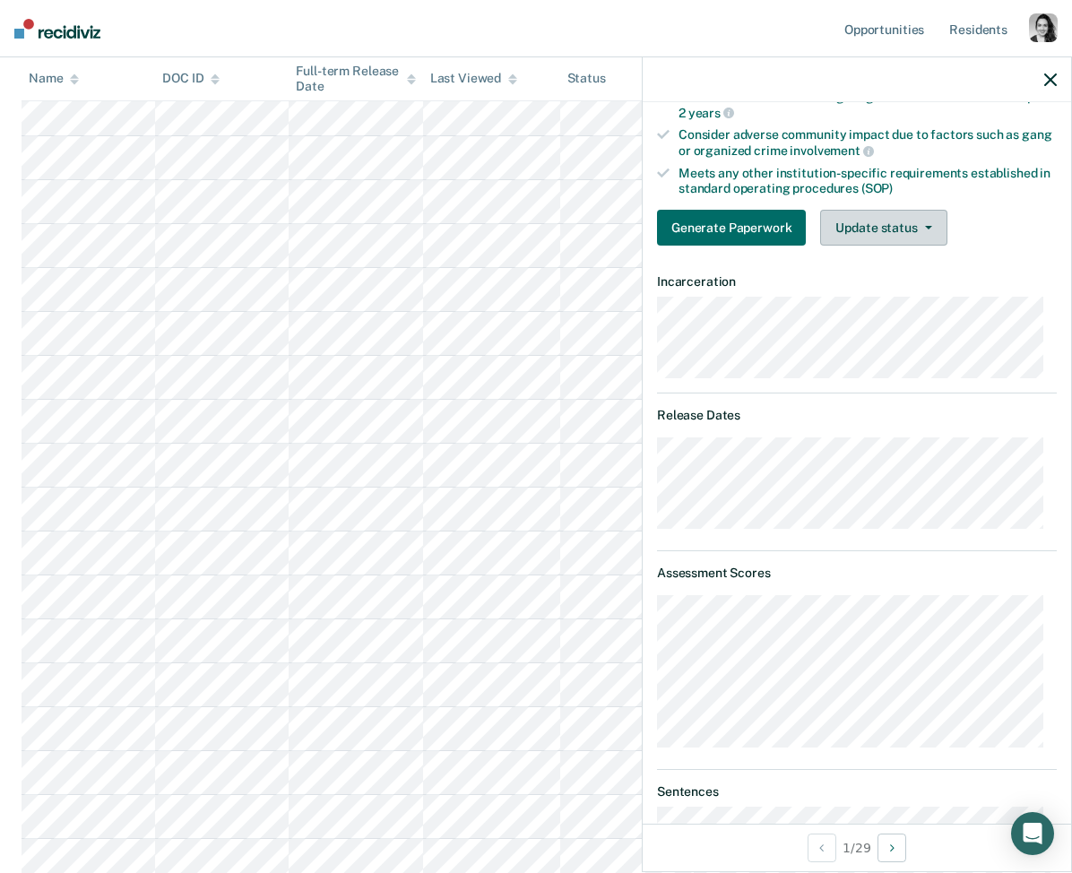
click at [897, 223] on button "Update status" at bounding box center [883, 228] width 126 height 36
click at [886, 234] on button "Update status" at bounding box center [883, 228] width 126 height 36
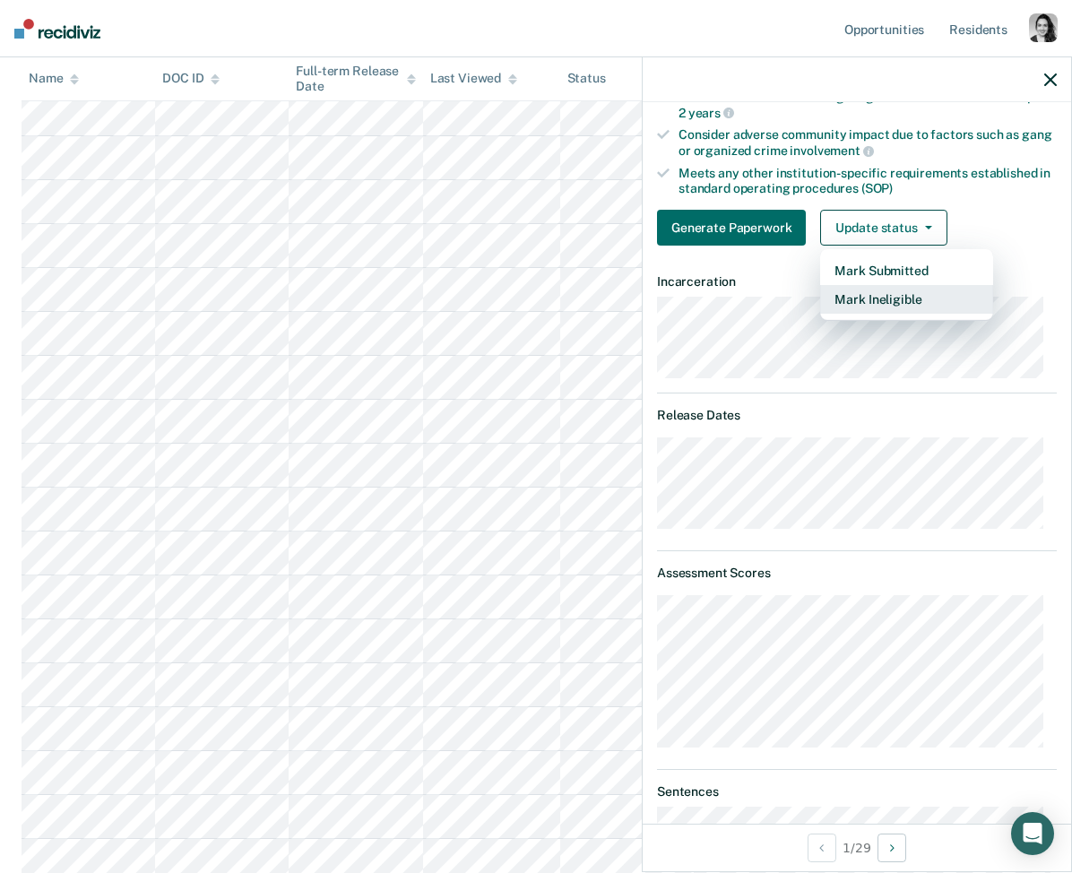
click at [904, 291] on button "Mark Ineligible" at bounding box center [906, 299] width 173 height 29
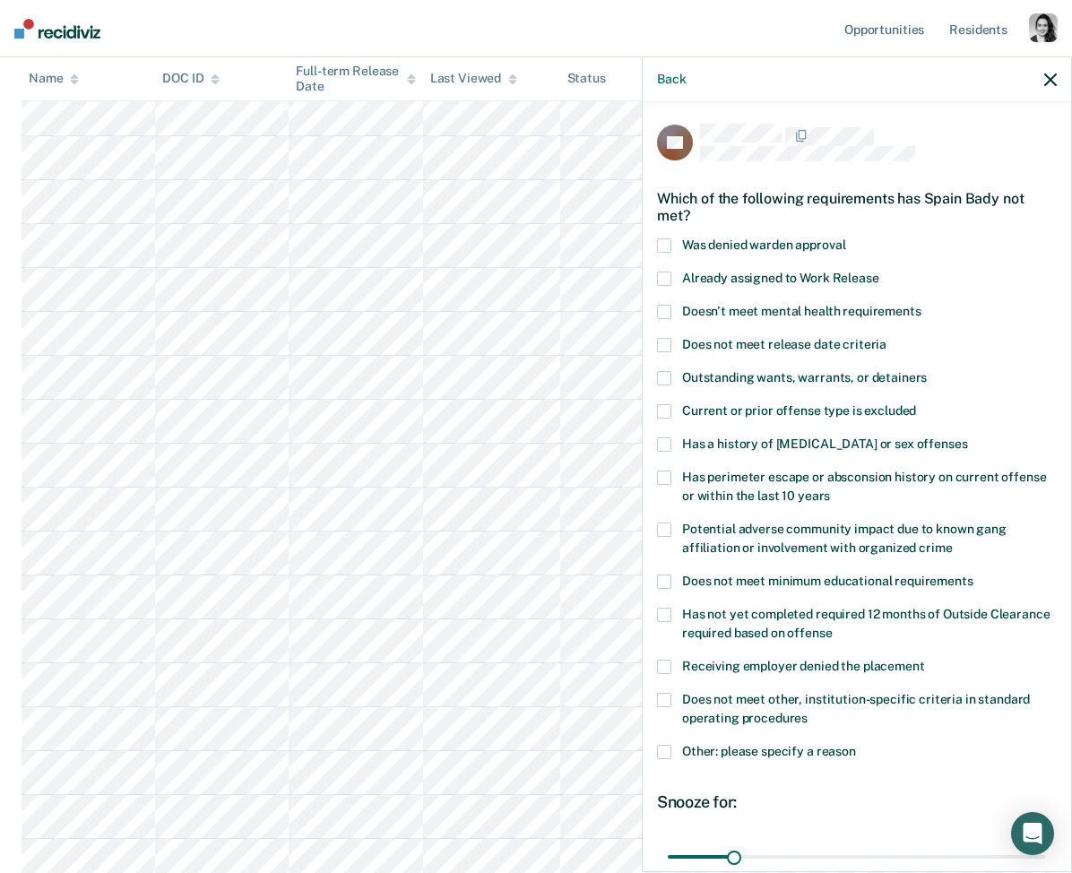
scroll to position [159, 0]
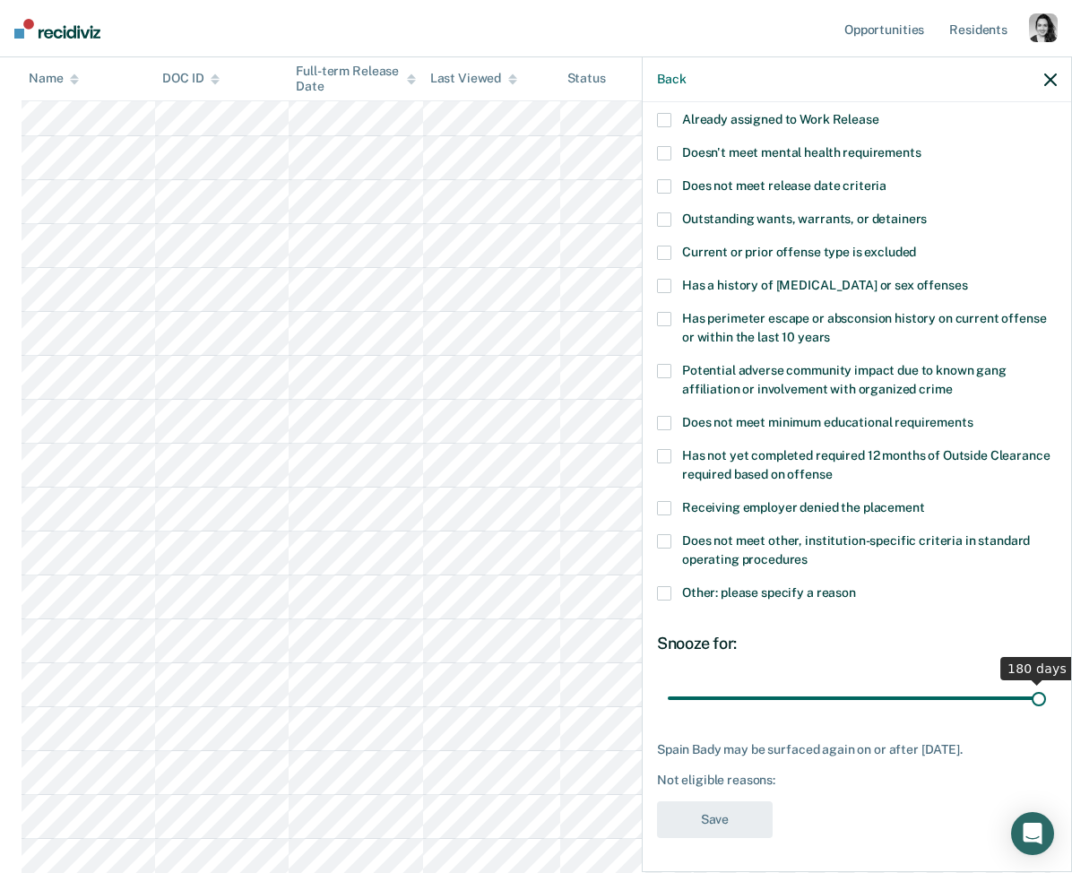
drag, startPoint x: 730, startPoint y: 693, endPoint x: 1086, endPoint y: 697, distance: 355.9
click at [1046, 697] on input "range" at bounding box center [857, 697] width 378 height 31
drag, startPoint x: 983, startPoint y: 691, endPoint x: 755, endPoint y: 696, distance: 228.7
type input "42"
click at [755, 696] on input "range" at bounding box center [857, 697] width 378 height 31
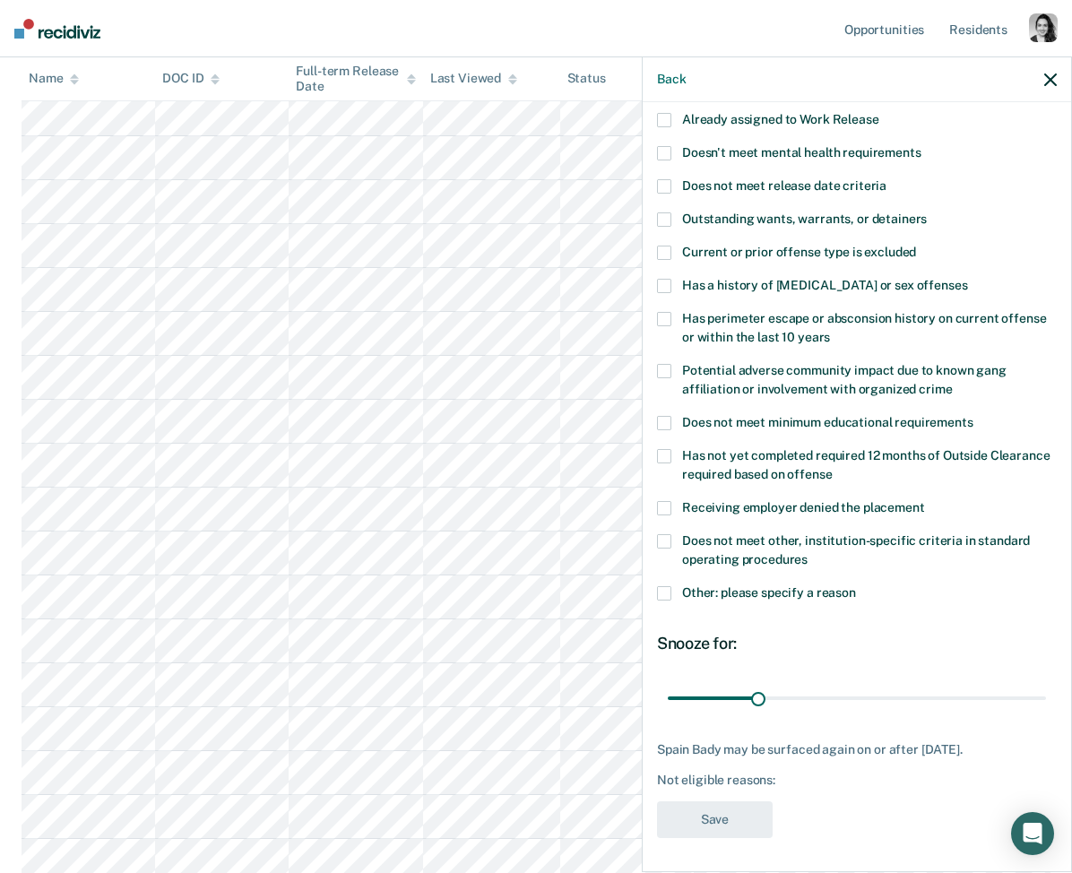
click at [801, 557] on span "Does not meet other, institution-specific criteria in standard operating proced…" at bounding box center [856, 549] width 348 height 33
click at [808, 553] on input "Does not meet other, institution-specific criteria in standard operating proced…" at bounding box center [808, 553] width 0 height 0
click at [691, 541] on span "Does not meet other, institution-specific criteria in standard operating proced…" at bounding box center [856, 549] width 348 height 33
click at [808, 553] on input "Does not meet other, institution-specific criteria in standard operating proced…" at bounding box center [808, 553] width 0 height 0
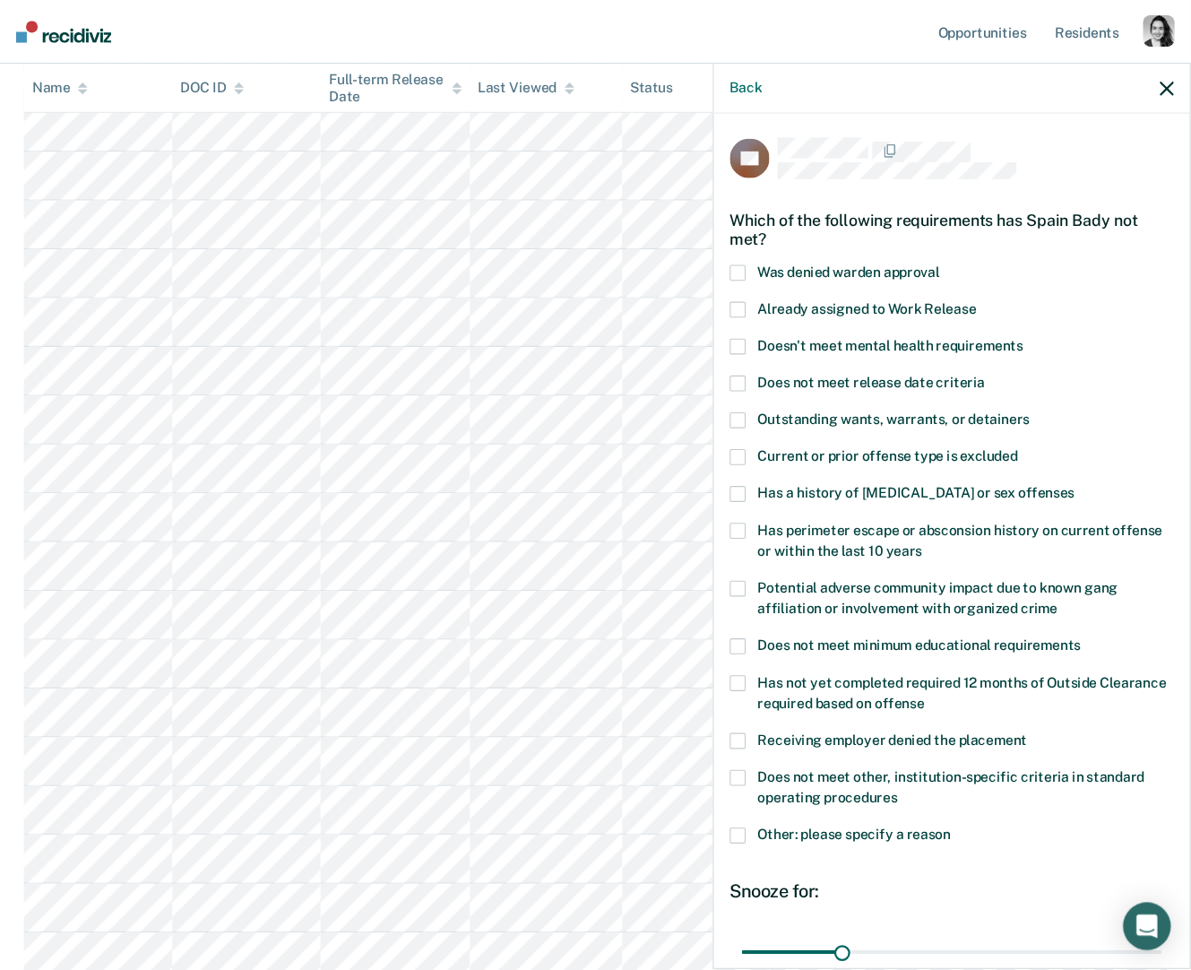
scroll to position [0, 0]
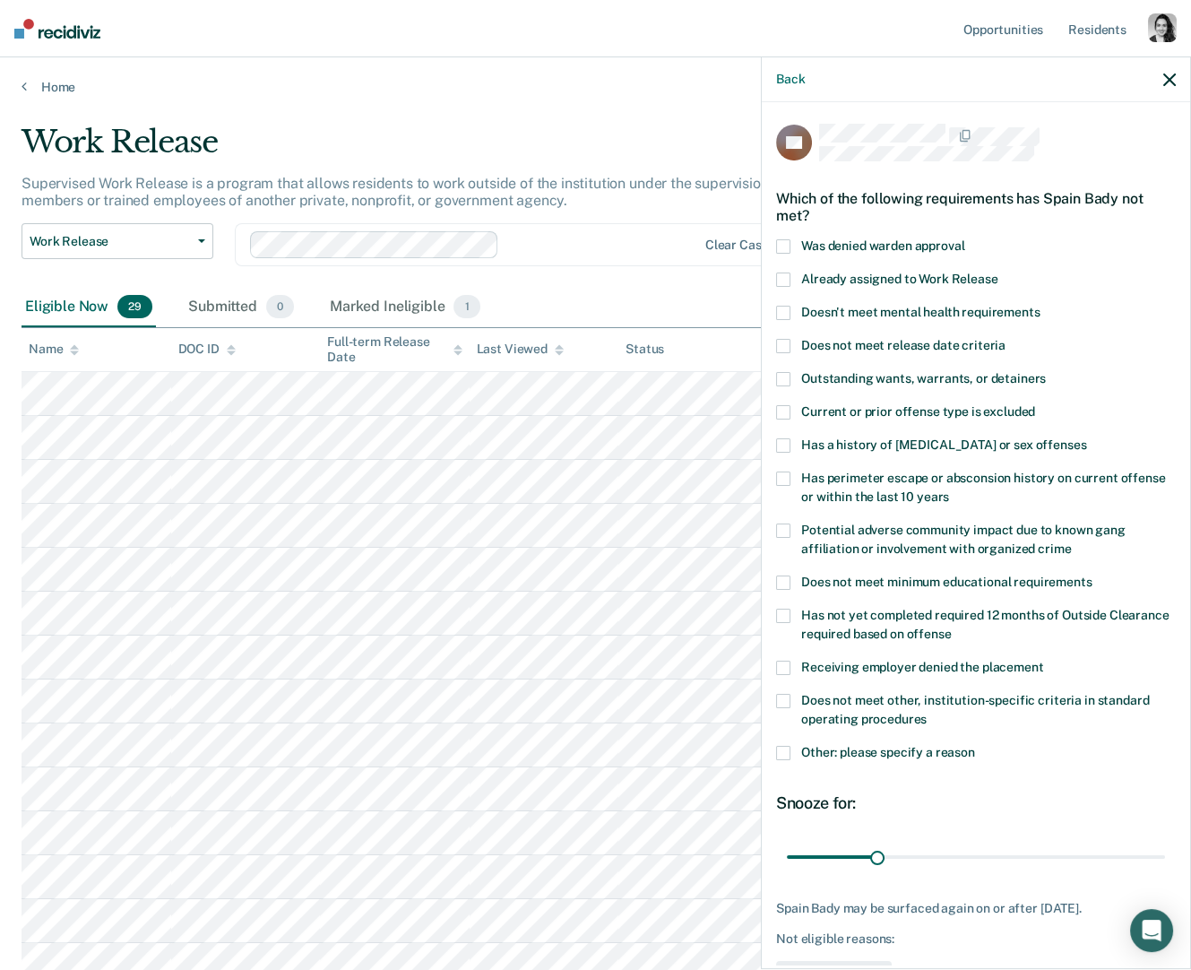
click at [1057, 199] on div "Which of the following requirements has Spain Bady not met?" at bounding box center [976, 207] width 400 height 63
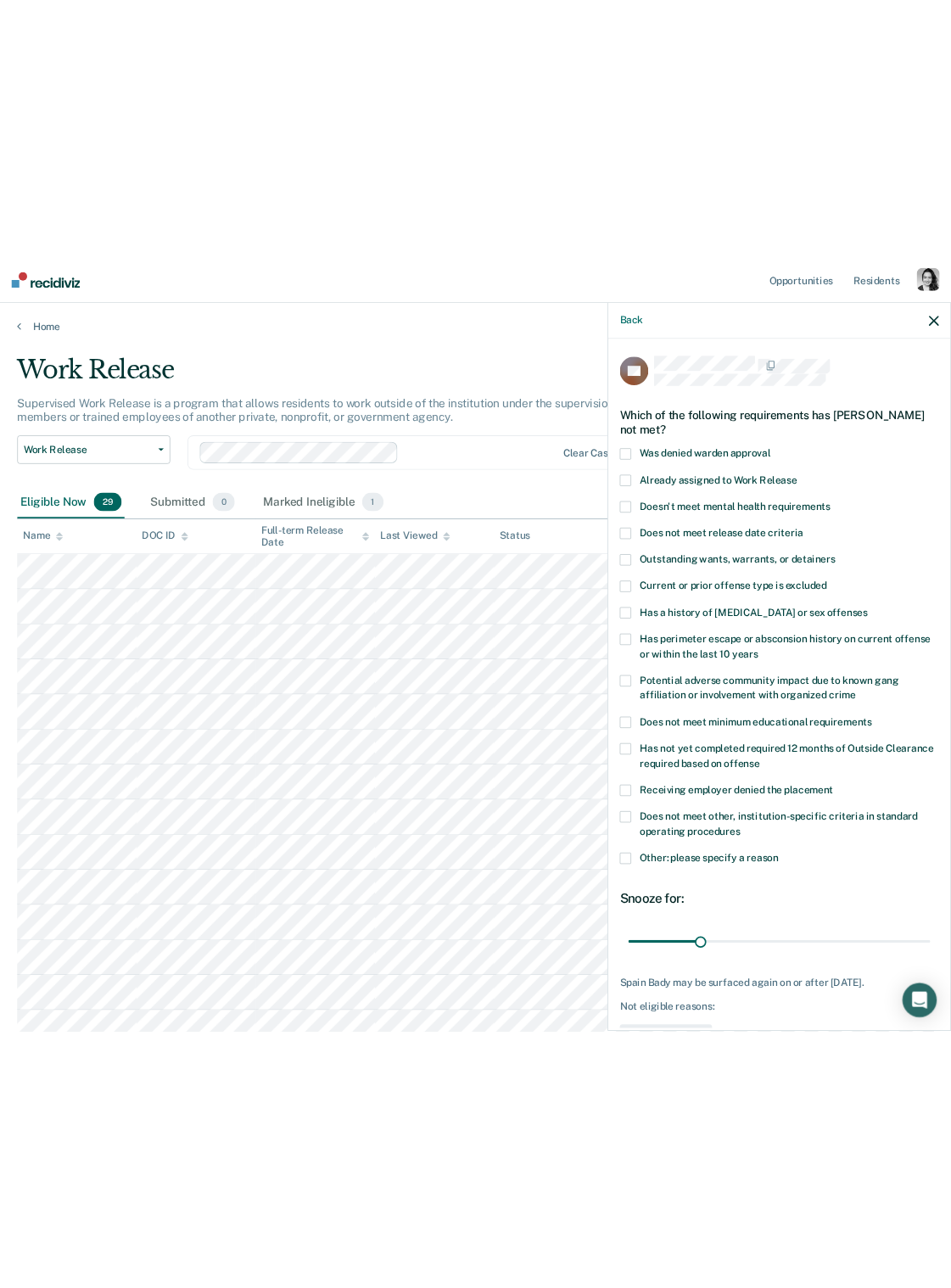
scroll to position [57, 0]
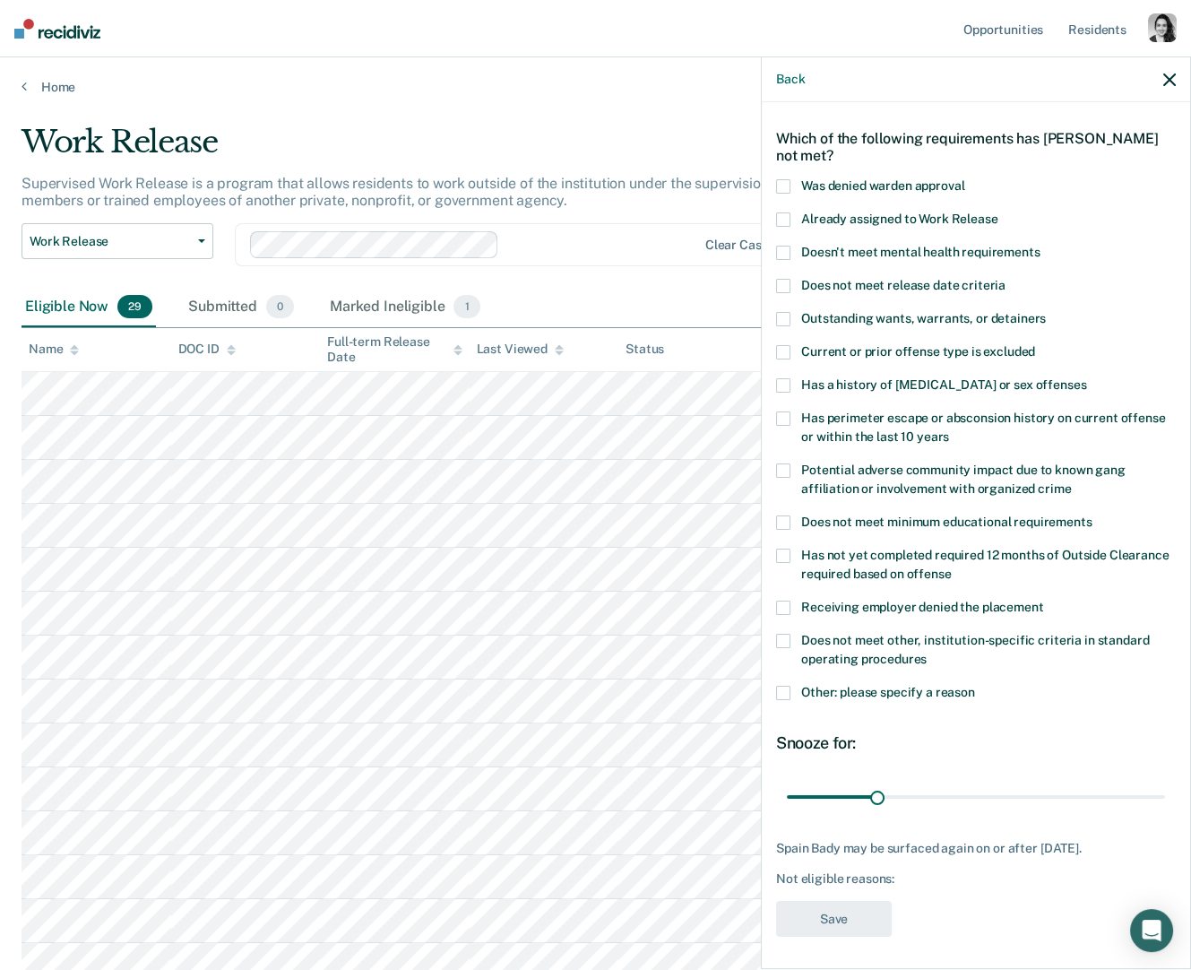
click at [832, 851] on div "Spain Bady may be surfaced again on or after October 22, 2025." at bounding box center [976, 848] width 400 height 15
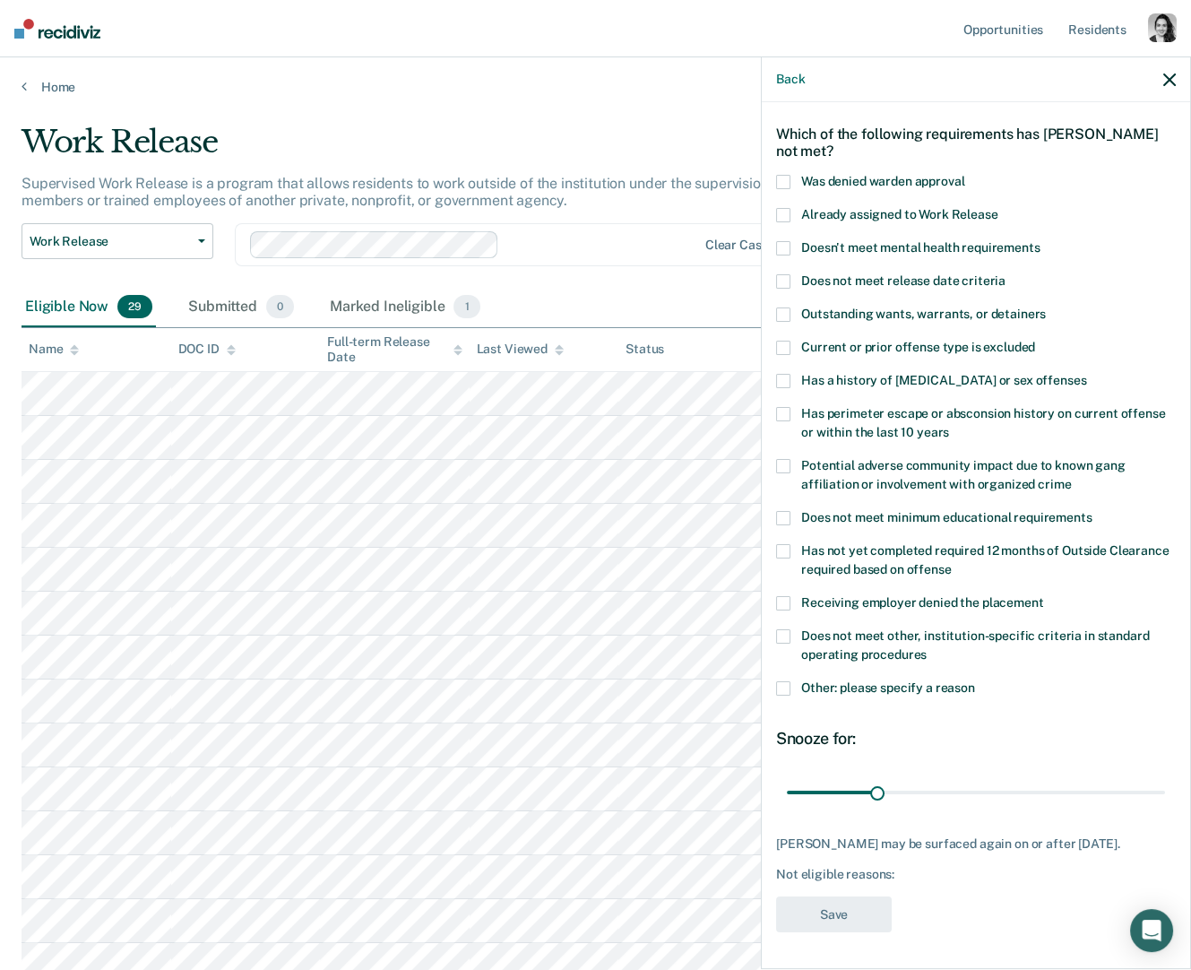
scroll to position [13, 0]
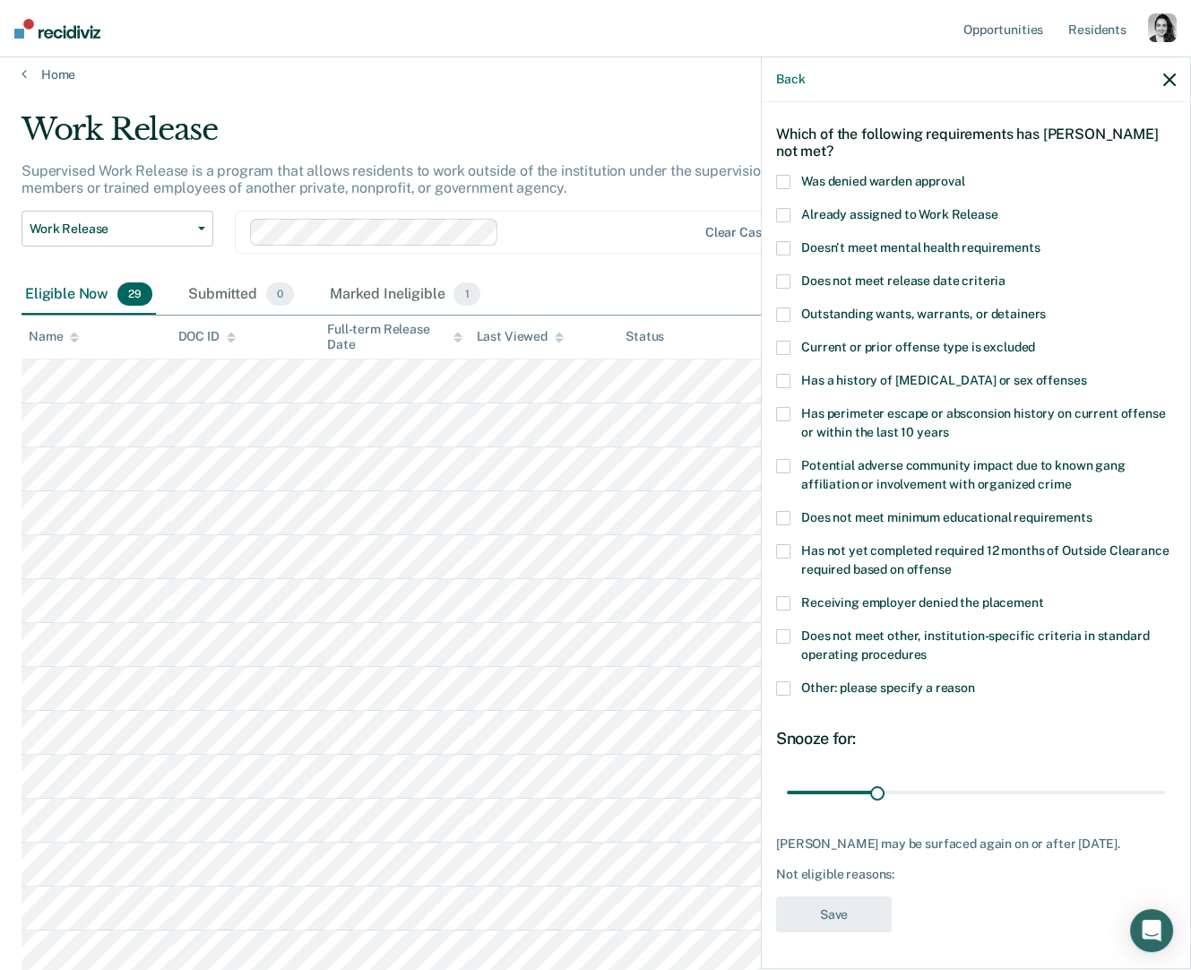
click at [793, 511] on label "Does not meet minimum educational requirements" at bounding box center [976, 520] width 400 height 19
click at [1093, 511] on input "Does not meet minimum educational requirements" at bounding box center [1093, 511] width 0 height 0
click at [793, 511] on label "Does not meet minimum educational requirements" at bounding box center [976, 520] width 400 height 19
click at [1093, 511] on input "Does not meet minimum educational requirements" at bounding box center [1093, 511] width 0 height 0
click at [829, 373] on span "Has a history of child abuse or sex offenses" at bounding box center [943, 380] width 285 height 14
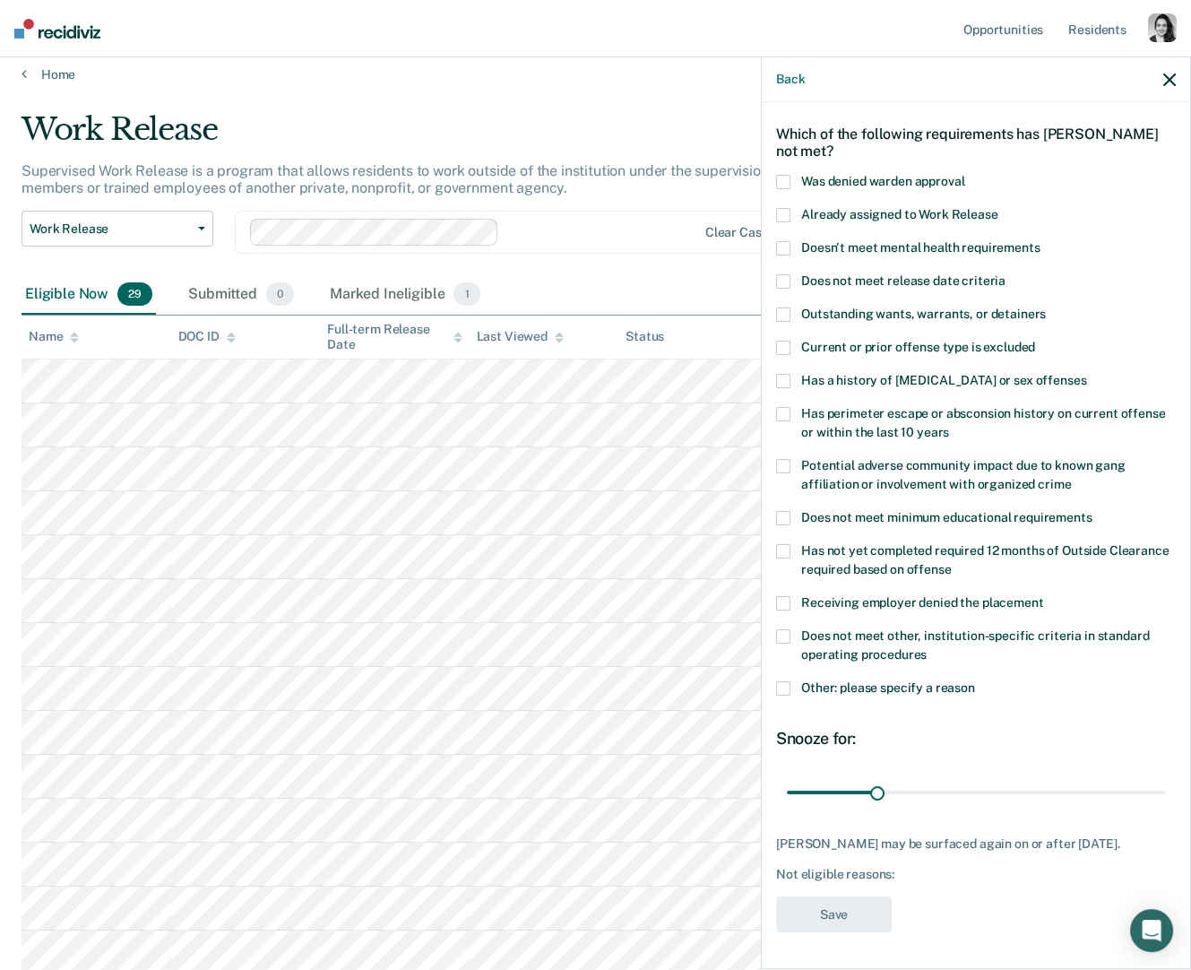
click at [1087, 374] on input "Has a history of child abuse or sex offenses" at bounding box center [1087, 374] width 0 height 0
click at [838, 307] on span "Outstanding wants, warrants, or detainers" at bounding box center [923, 314] width 245 height 14
click at [1046, 308] on input "Outstanding wants, warrants, or detainers" at bounding box center [1046, 308] width 0 height 0
click at [1168, 74] on icon "button" at bounding box center [1170, 80] width 13 height 13
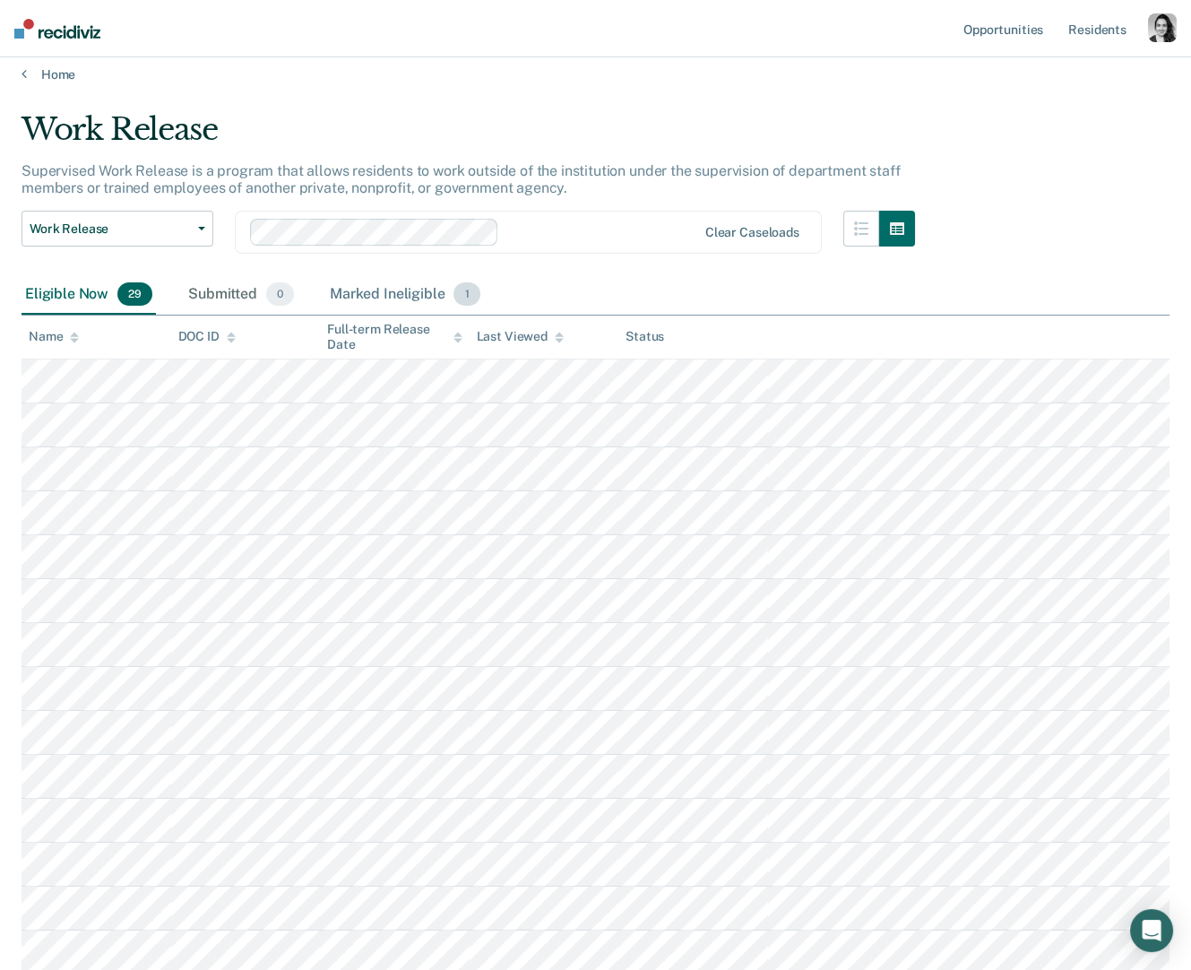
click at [385, 294] on div "Marked Ineligible 1" at bounding box center [405, 294] width 158 height 39
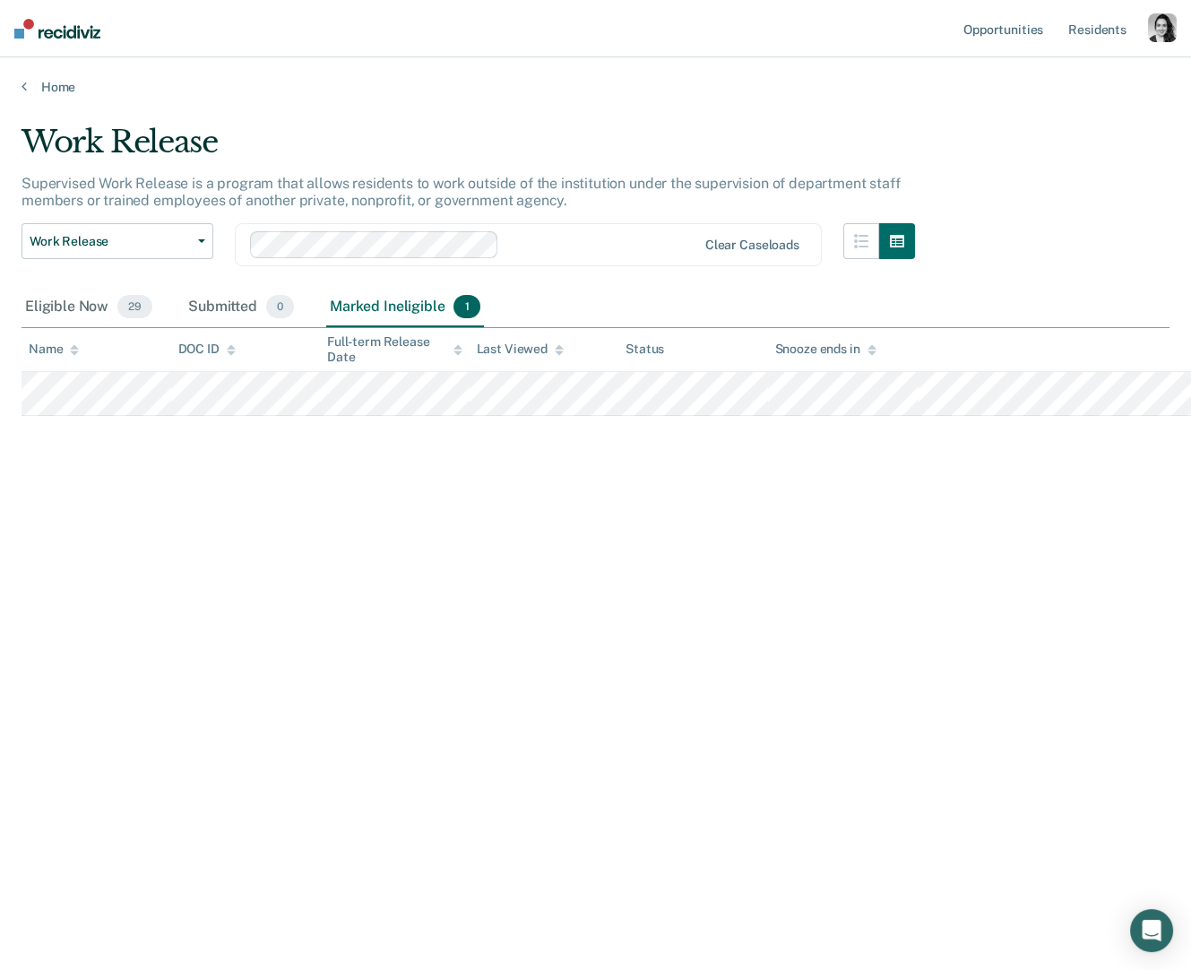
scroll to position [0, 0]
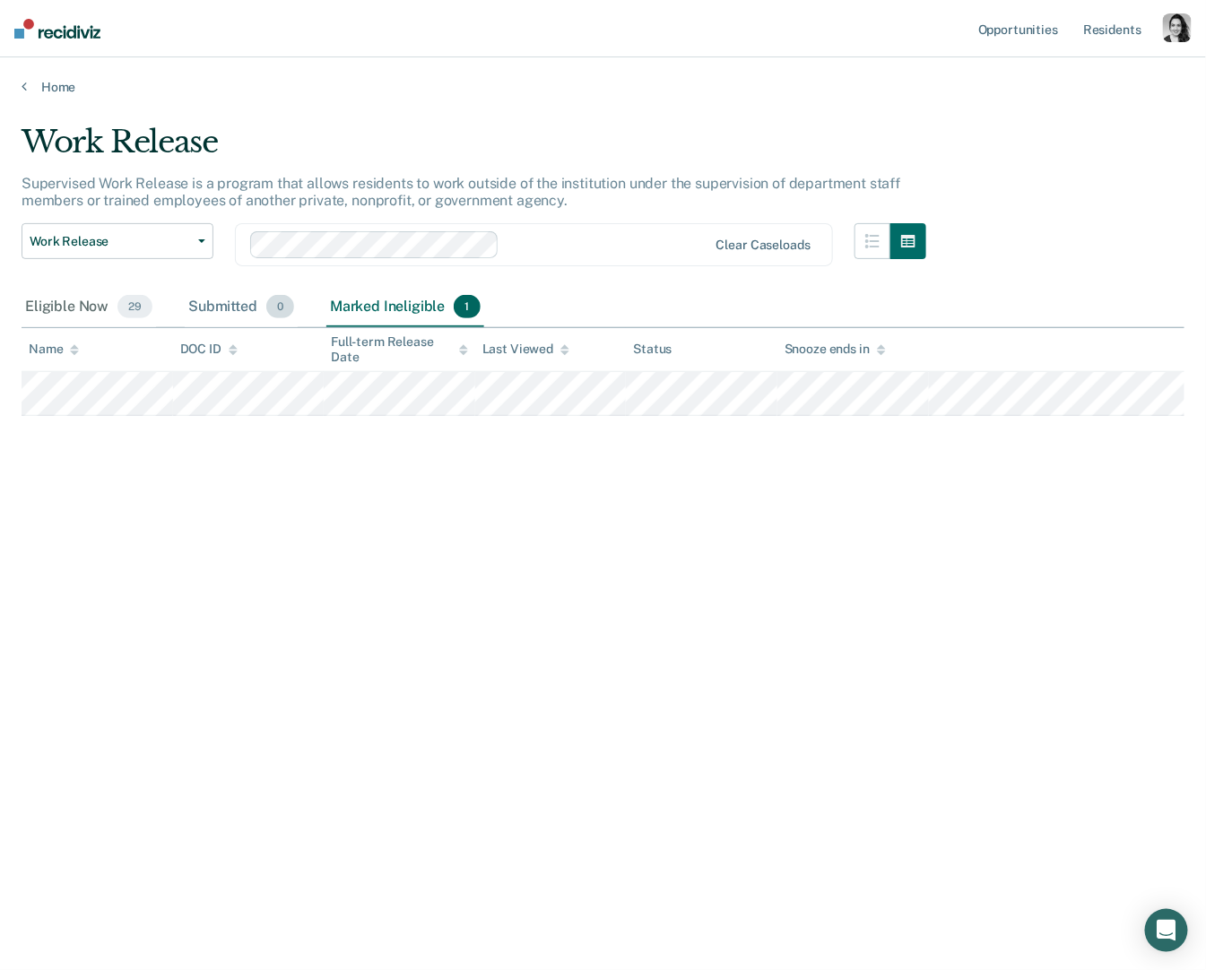
click at [242, 302] on div "Submitted 0" at bounding box center [241, 307] width 113 height 39
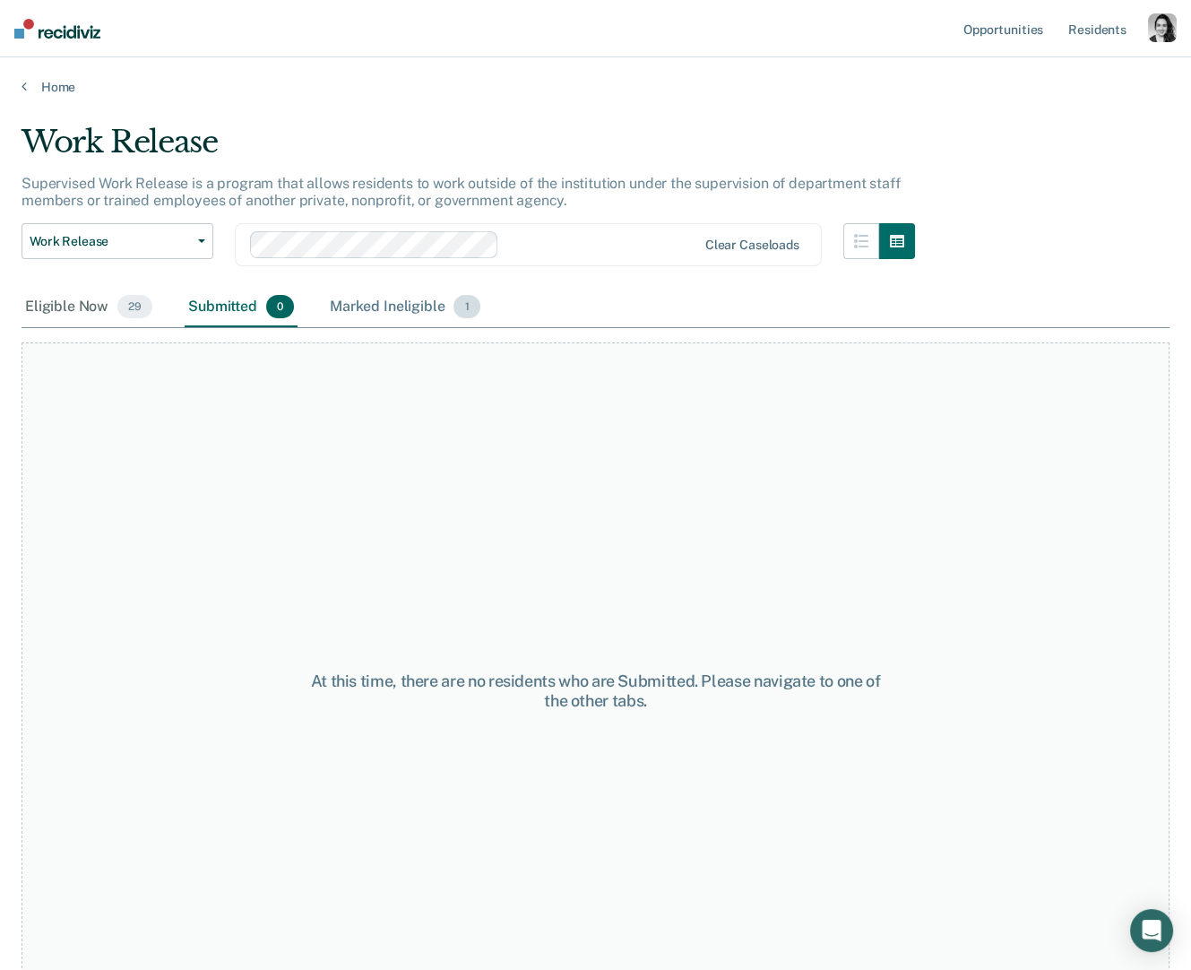
click at [429, 296] on div "Marked Ineligible 1" at bounding box center [405, 307] width 158 height 39
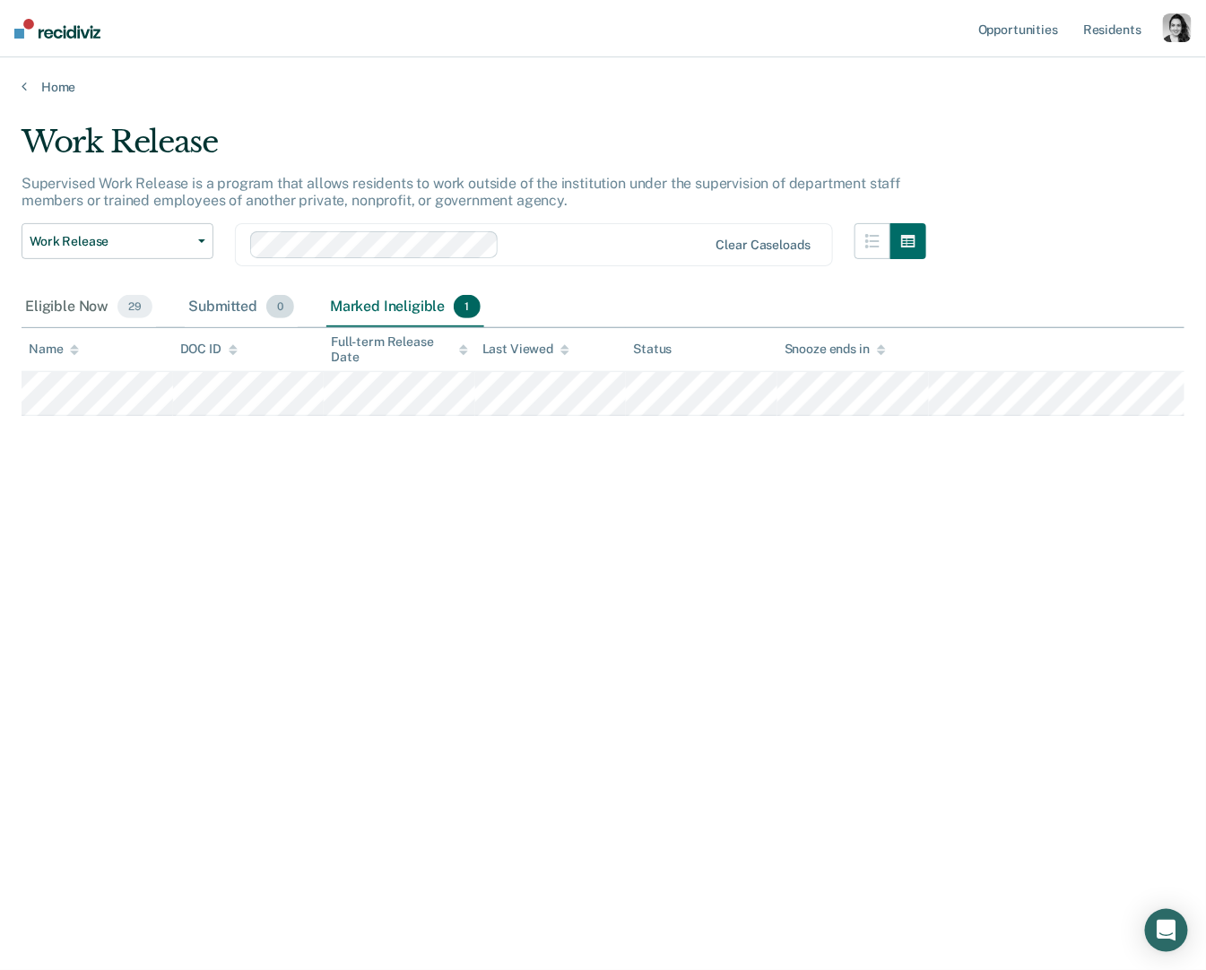
click at [270, 300] on span "0" at bounding box center [280, 306] width 28 height 23
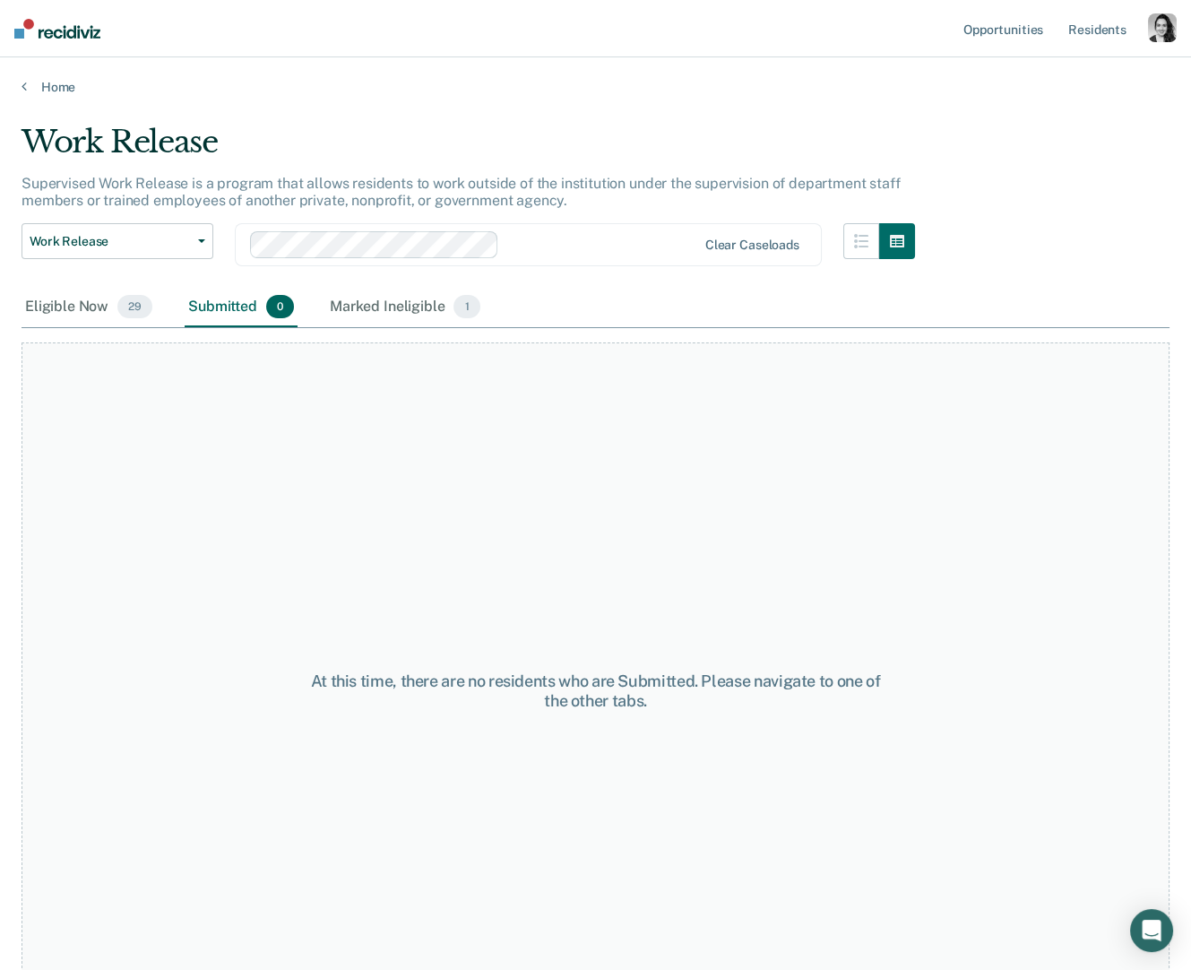
click at [1152, 41] on div "button" at bounding box center [1162, 27] width 29 height 29
click at [1053, 88] on link "How it works" at bounding box center [1086, 95] width 152 height 15
click at [1152, 872] on icon "Open Intercom Messenger" at bounding box center [1151, 930] width 21 height 23
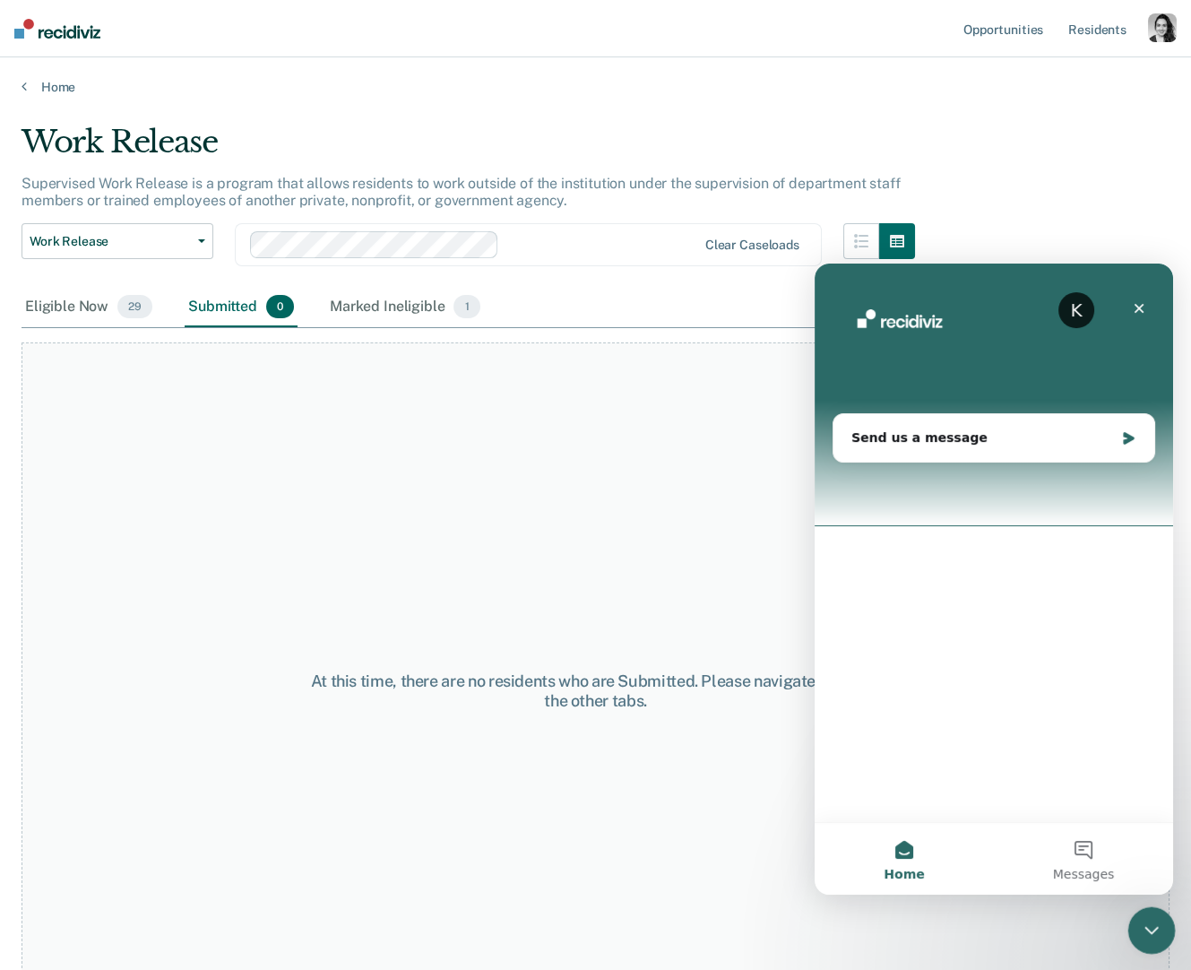
click at [1160, 872] on div "Close Intercom Messenger" at bounding box center [1149, 927] width 43 height 43
